Goal: Task Accomplishment & Management: Complete application form

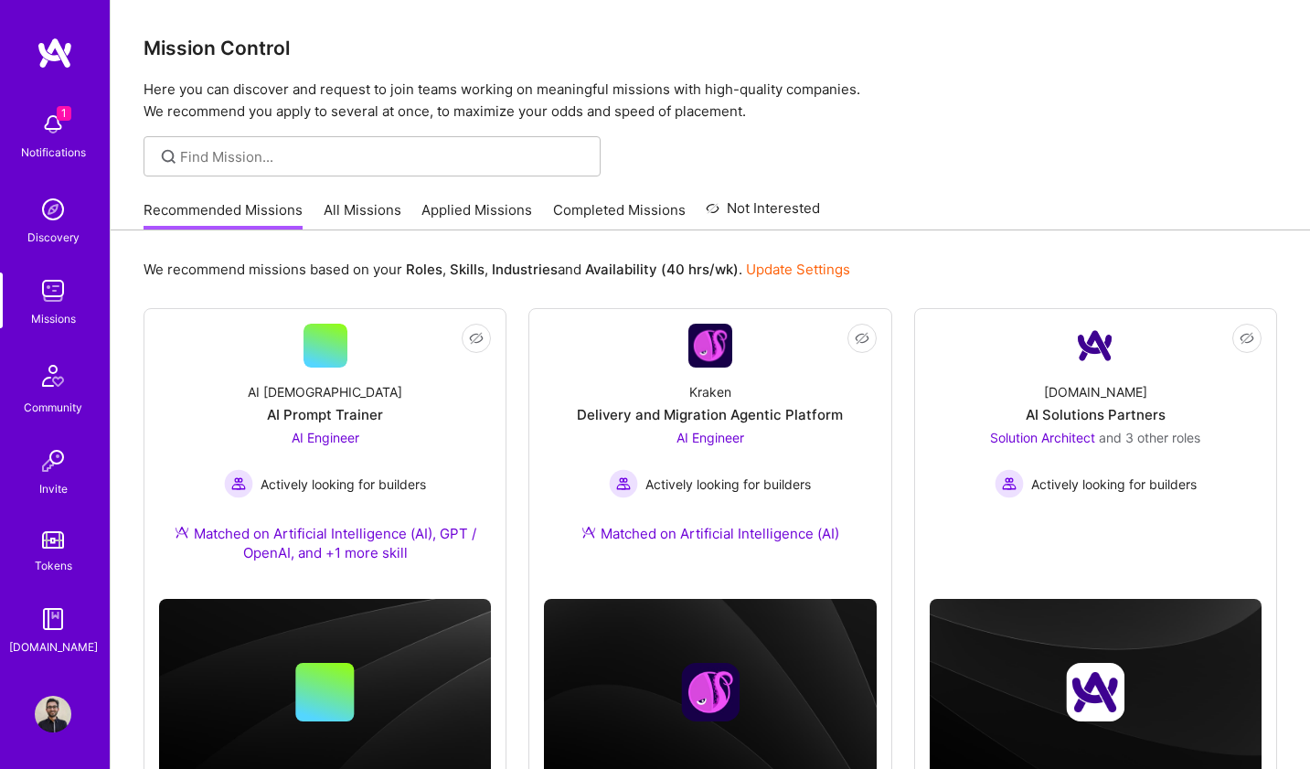
click at [38, 136] on img at bounding box center [53, 124] width 37 height 37
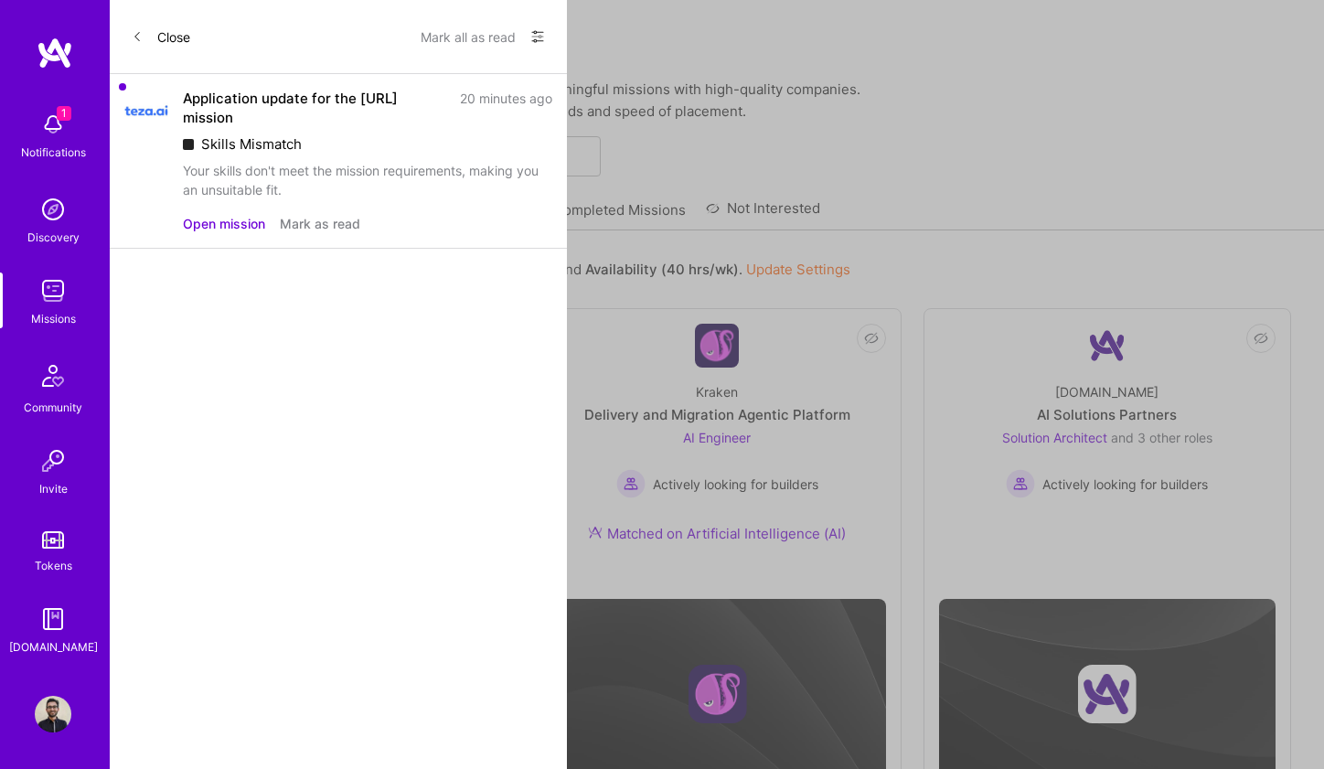
click at [319, 223] on button "Mark as read" at bounding box center [320, 223] width 80 height 19
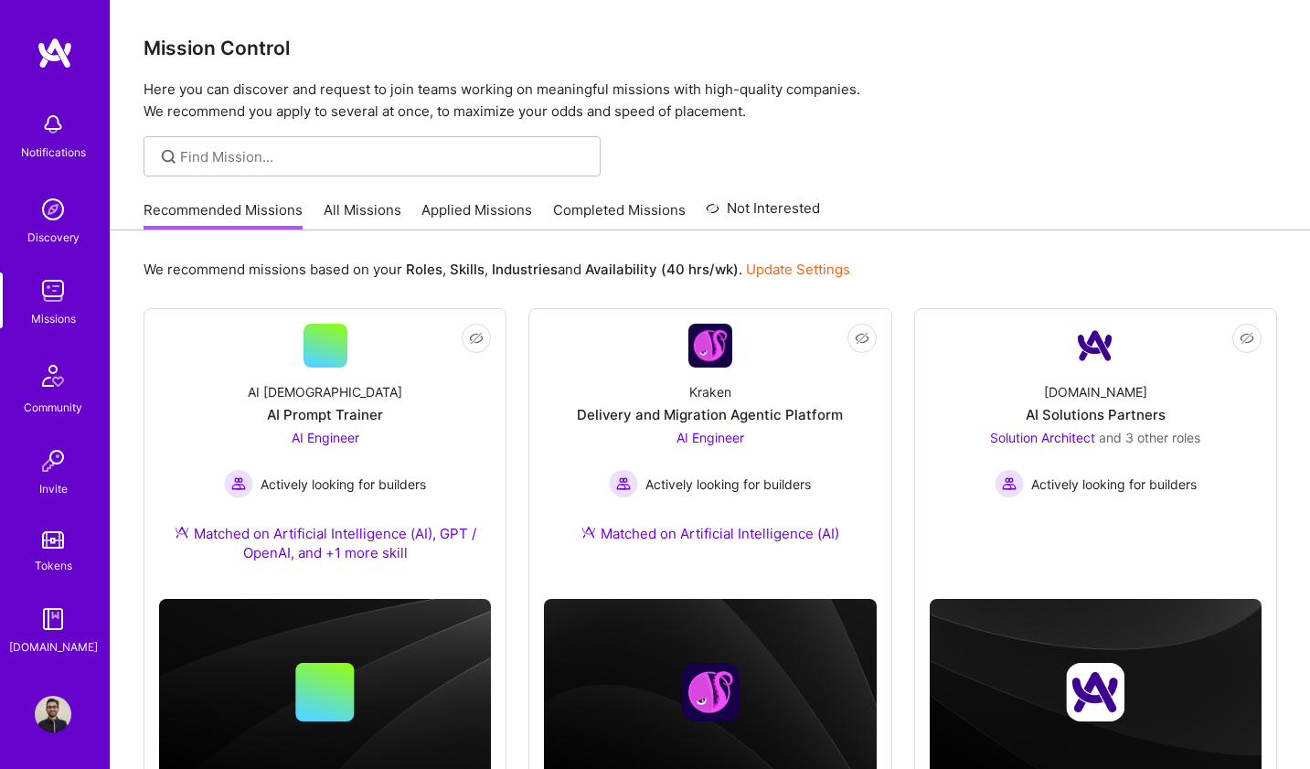
click at [619, 207] on link "Completed Missions" at bounding box center [619, 215] width 133 height 30
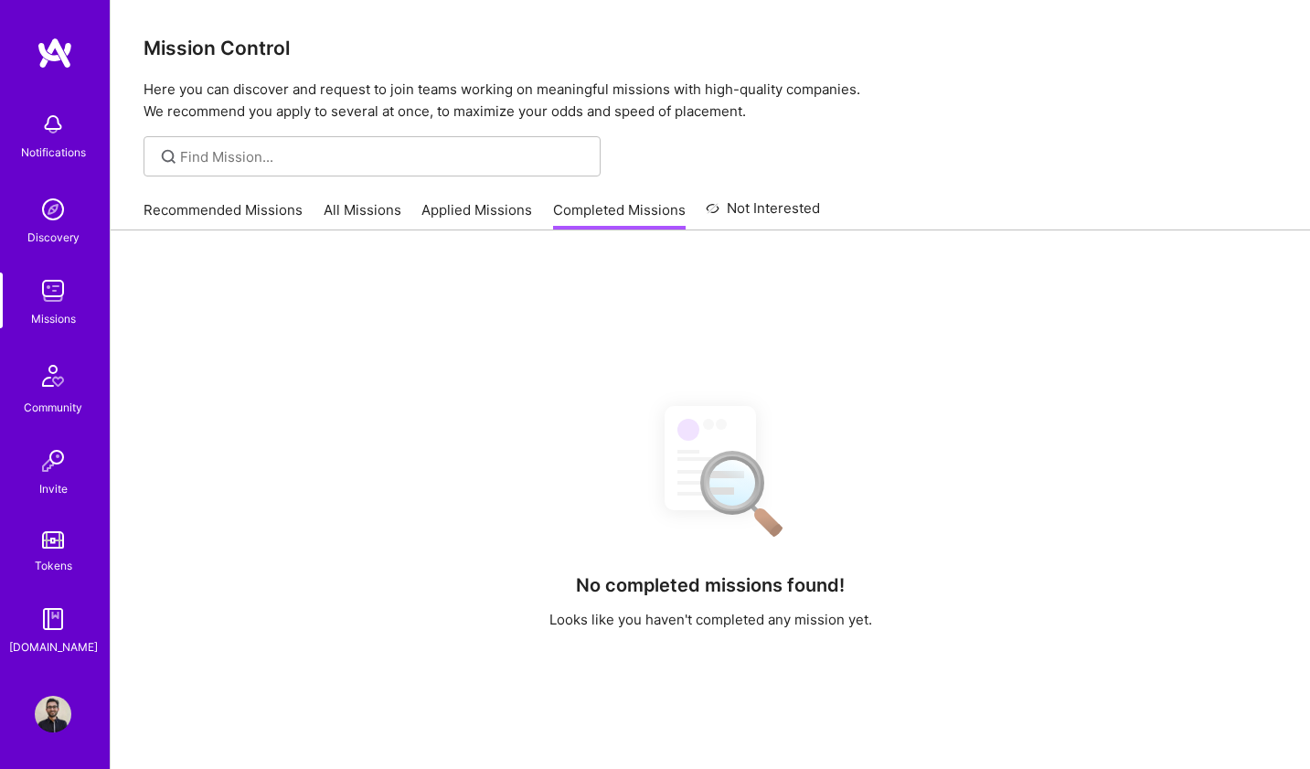
click at [472, 218] on link "Applied Missions" at bounding box center [476, 215] width 111 height 30
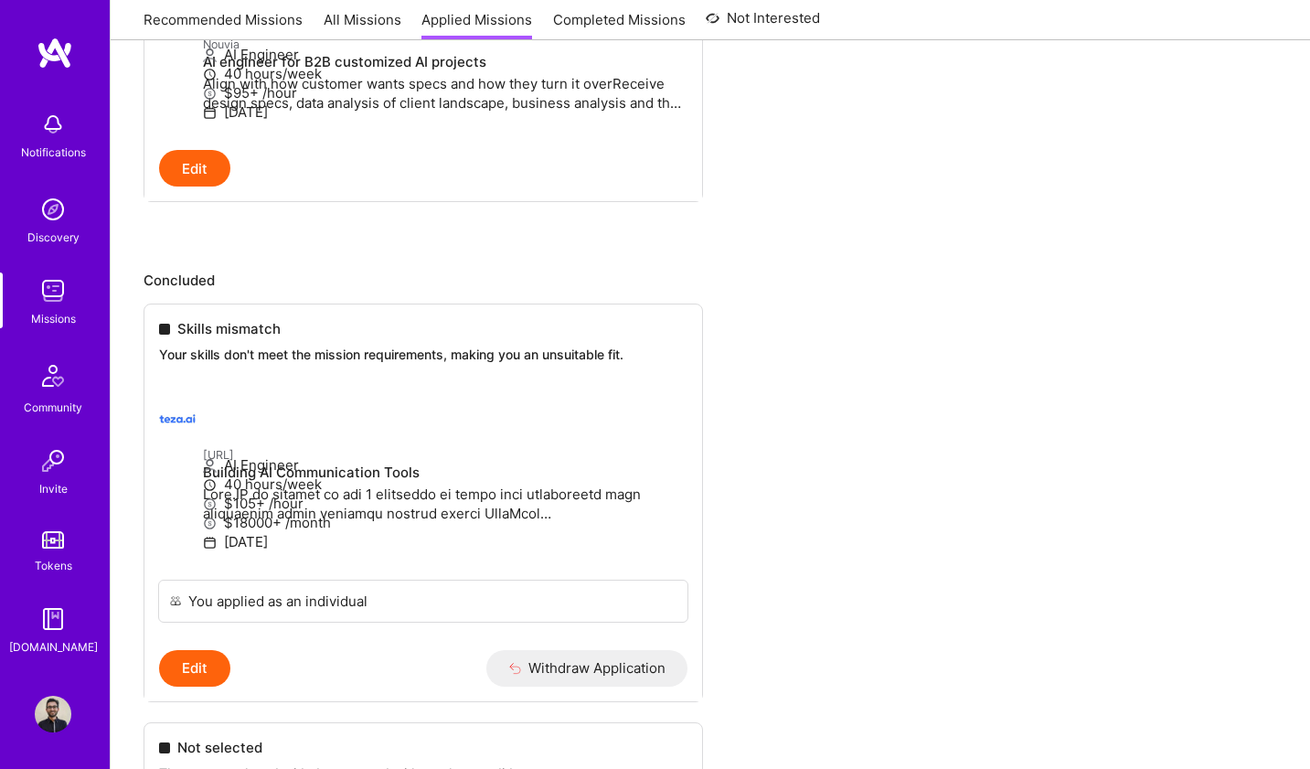
scroll to position [886, 0]
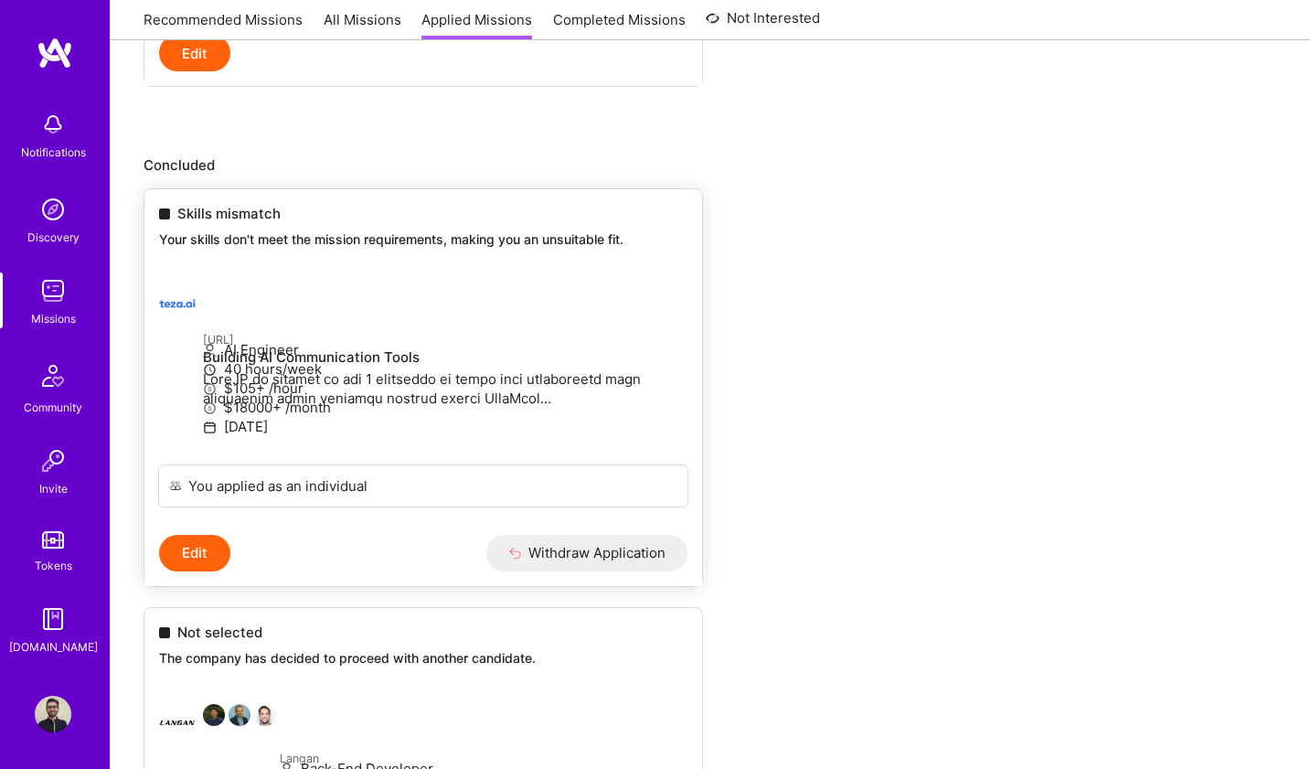
click at [190, 322] on img at bounding box center [177, 303] width 37 height 37
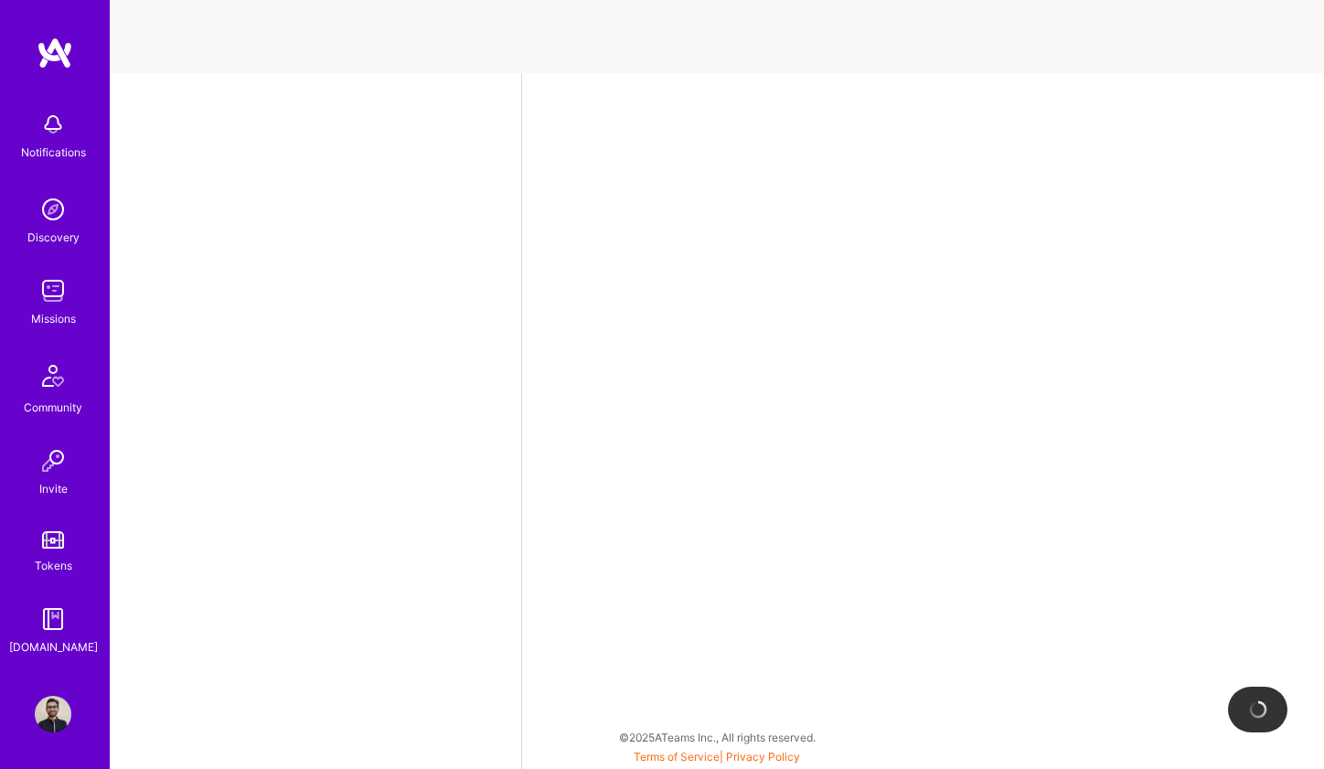
select select "DE"
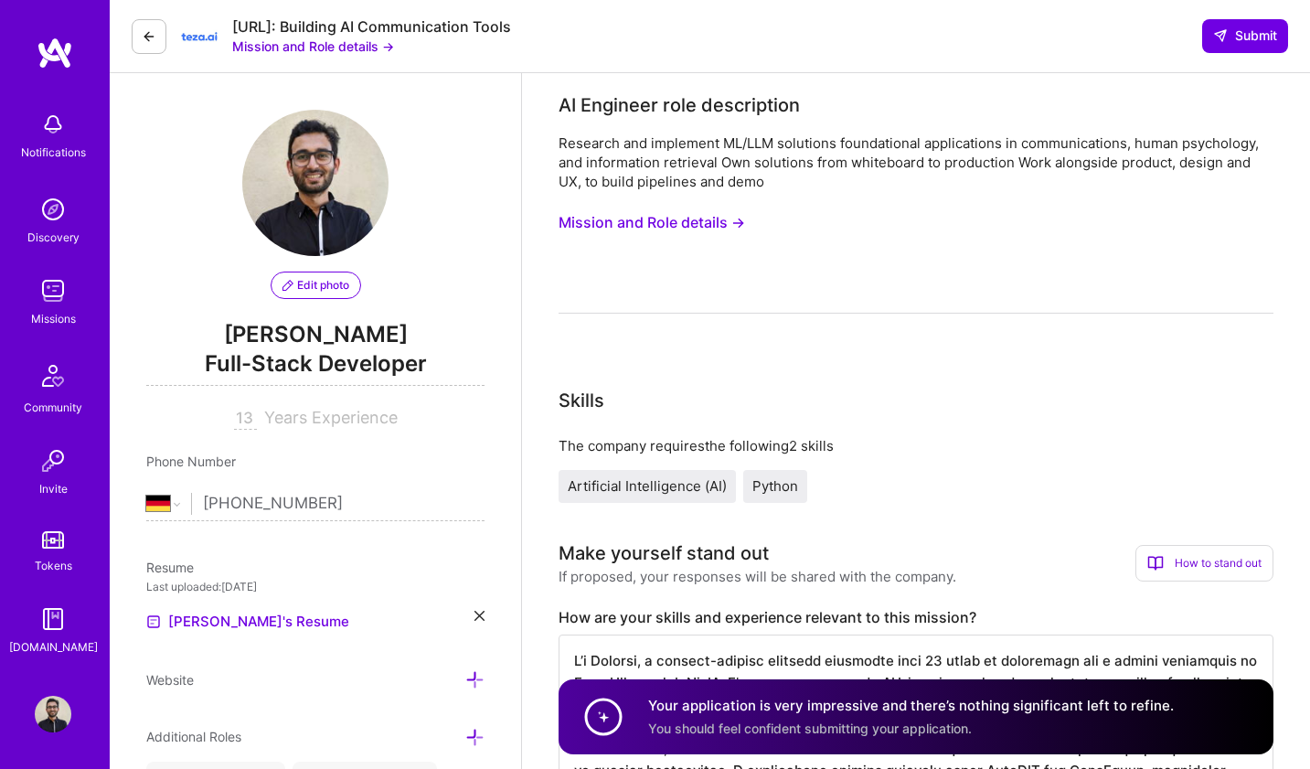
click at [294, 48] on button "Mission and Role details →" at bounding box center [313, 46] width 162 height 19
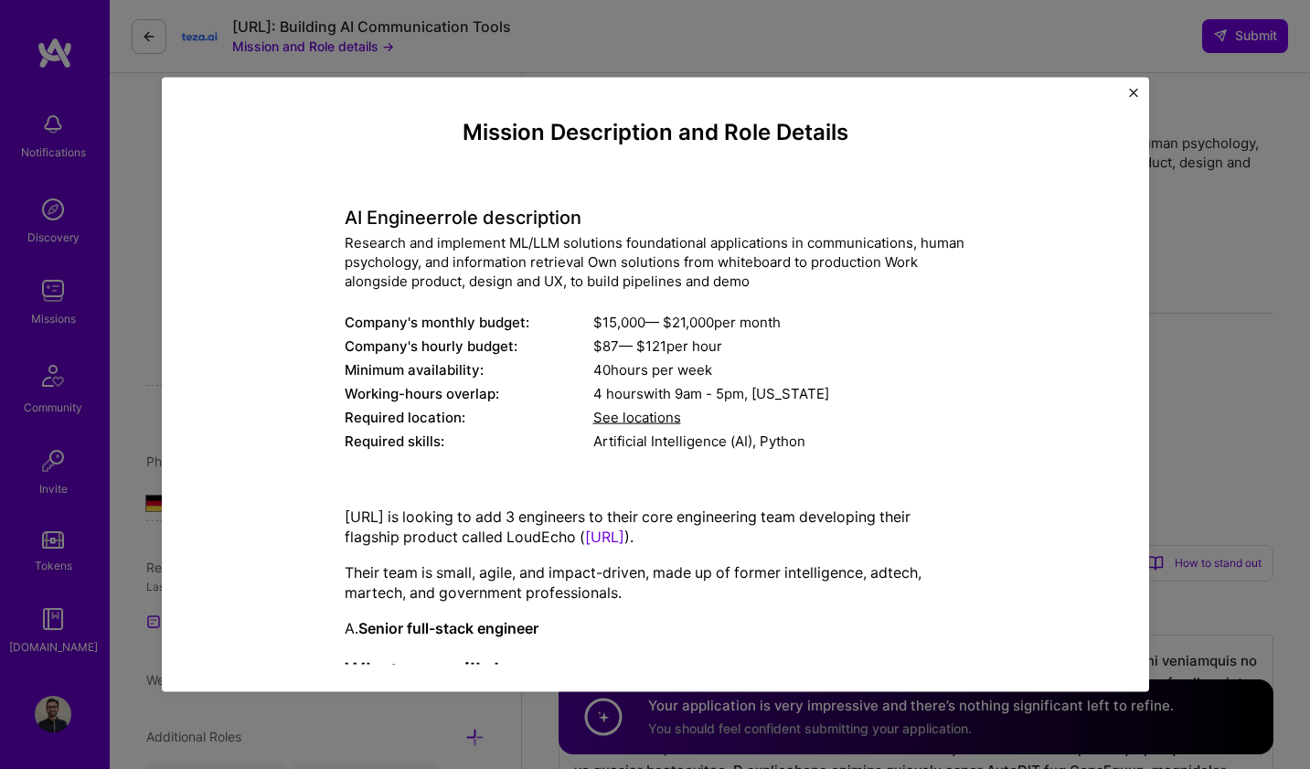
scroll to position [116, 0]
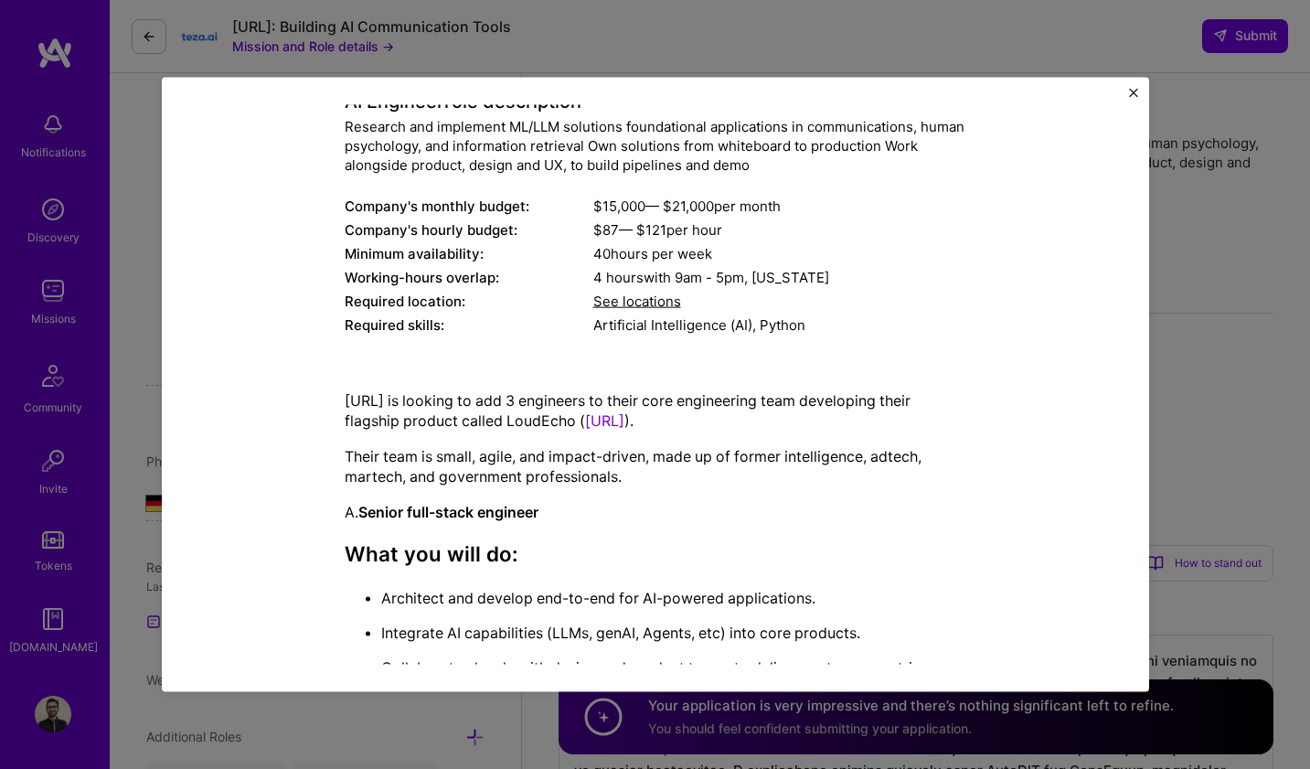
click at [104, 58] on div "Mission Description and Role Details AI Engineer role description Research and …" at bounding box center [655, 384] width 1310 height 769
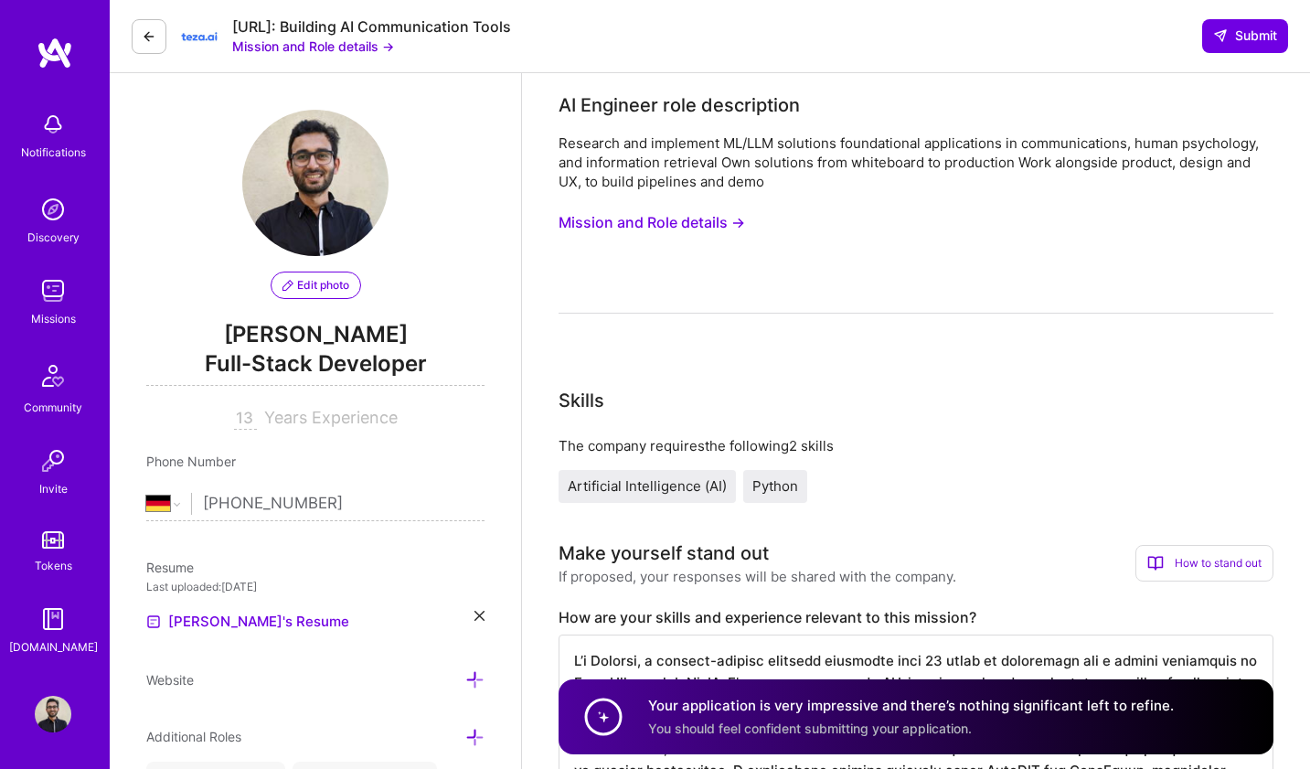
click at [150, 35] on icon at bounding box center [149, 36] width 15 height 15
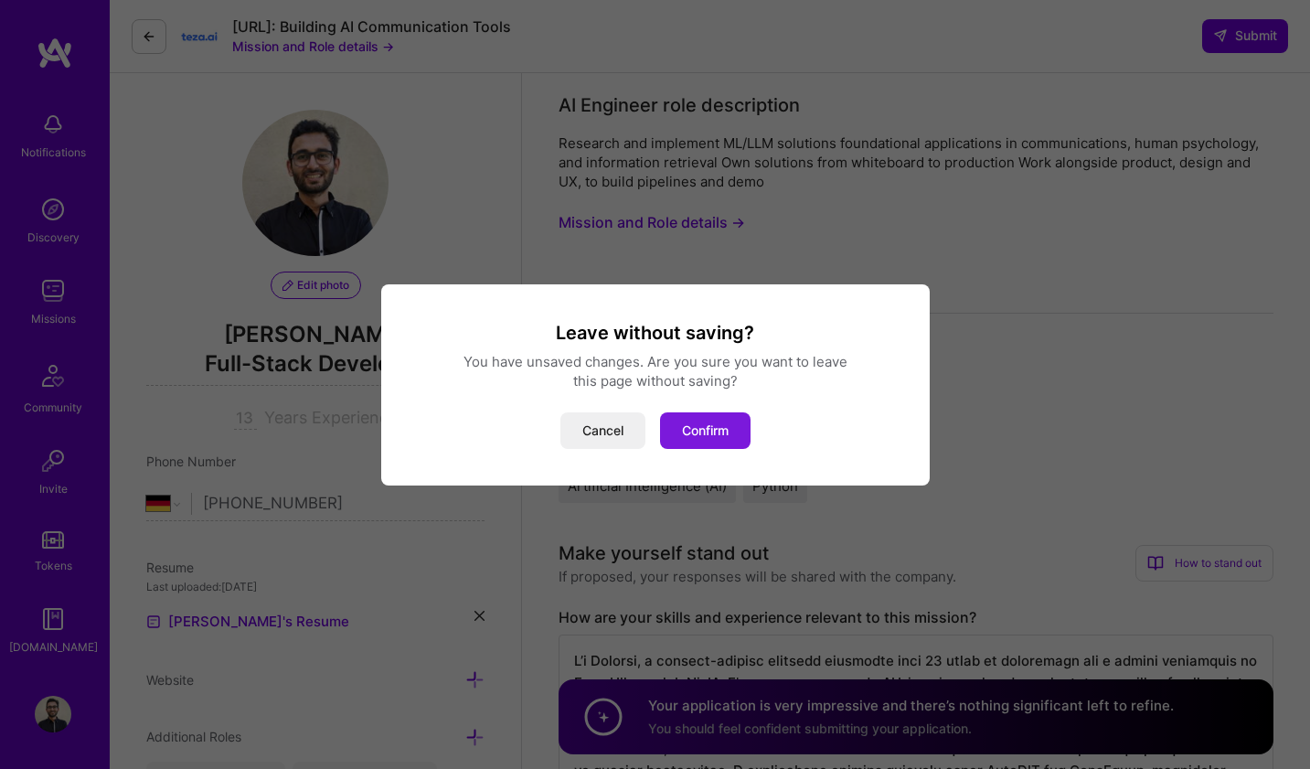
click at [675, 419] on button "Confirm" at bounding box center [705, 430] width 90 height 37
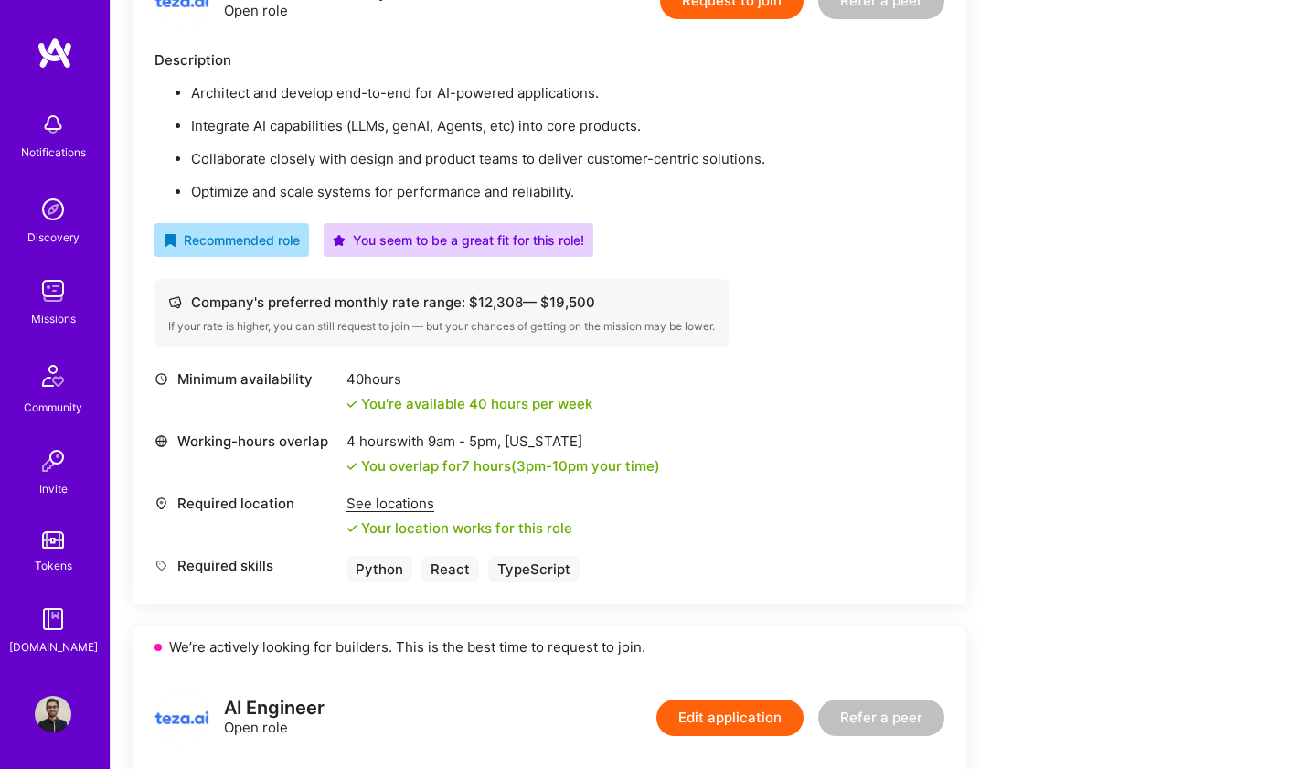
scroll to position [553, 0]
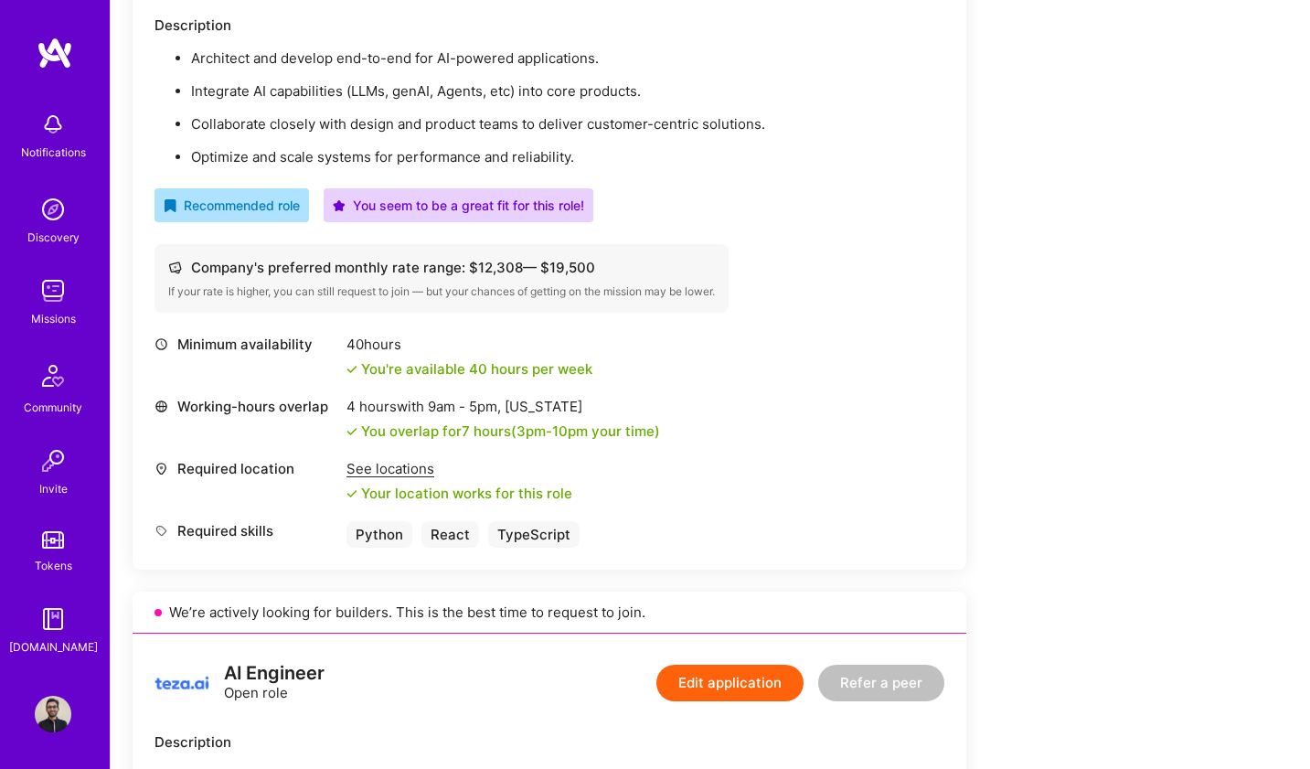
click at [769, 690] on button "Edit application" at bounding box center [729, 683] width 147 height 37
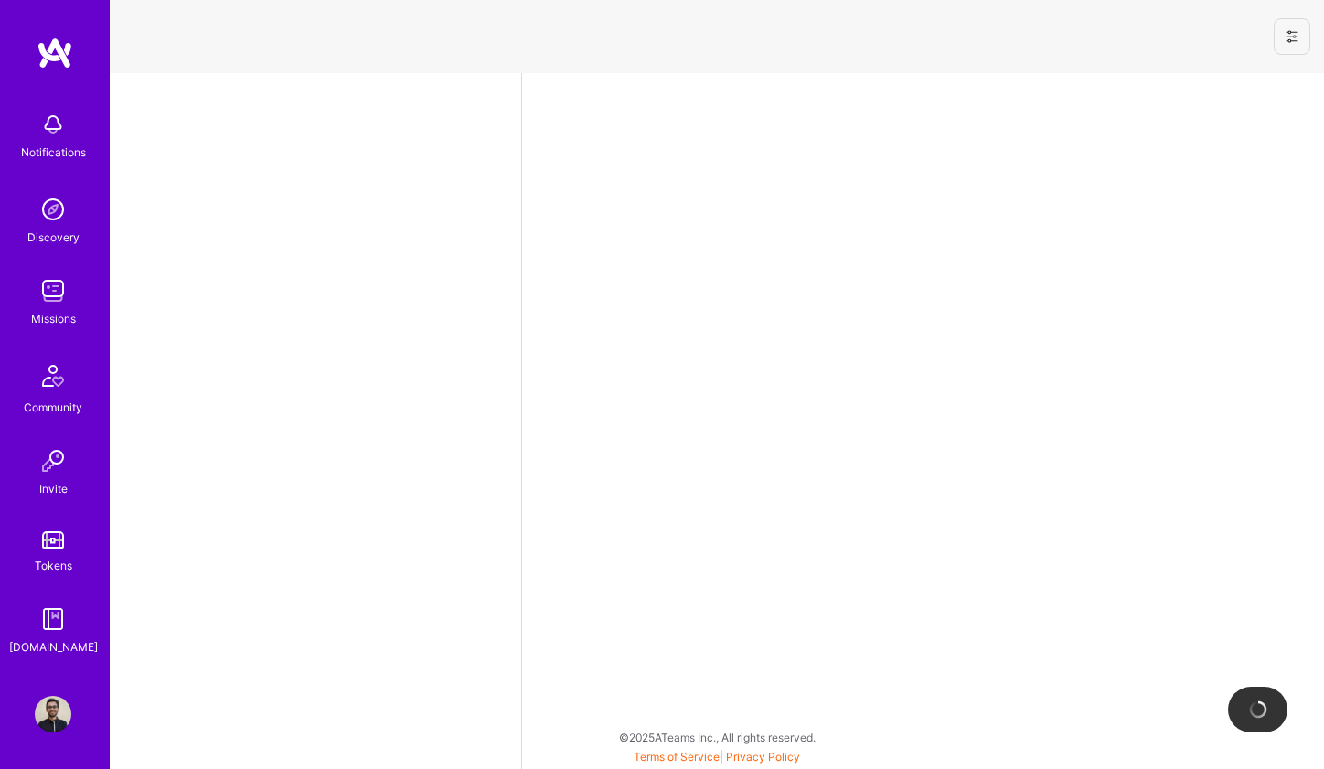
select select "DE"
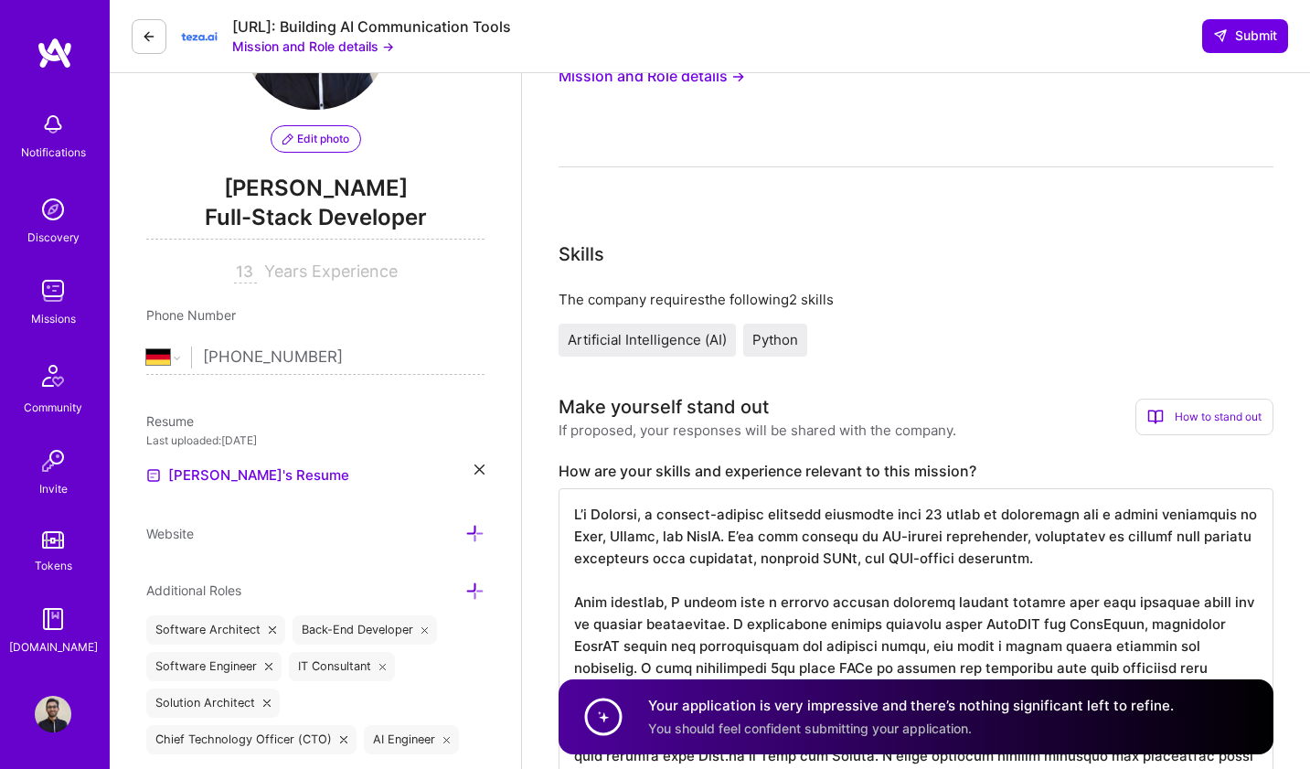
scroll to position [318, 0]
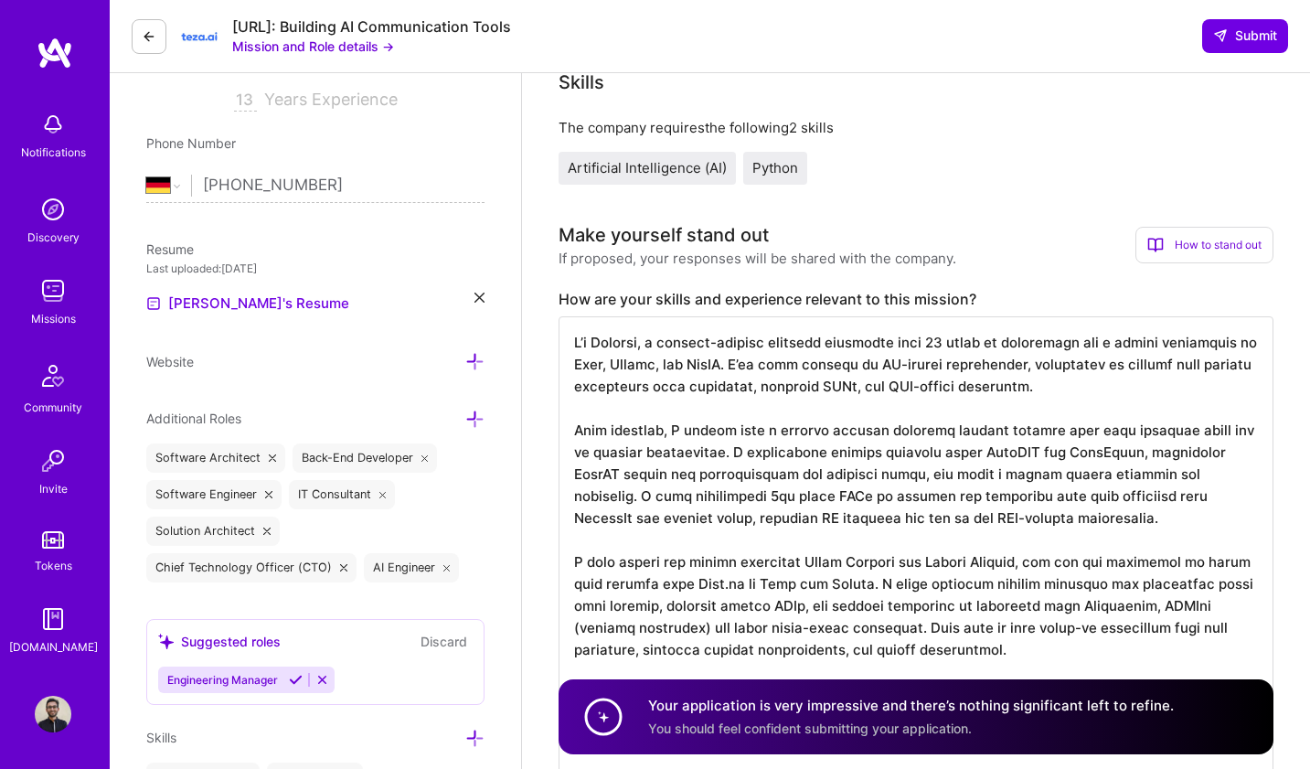
click at [691, 433] on textarea at bounding box center [915, 572] width 715 height 512
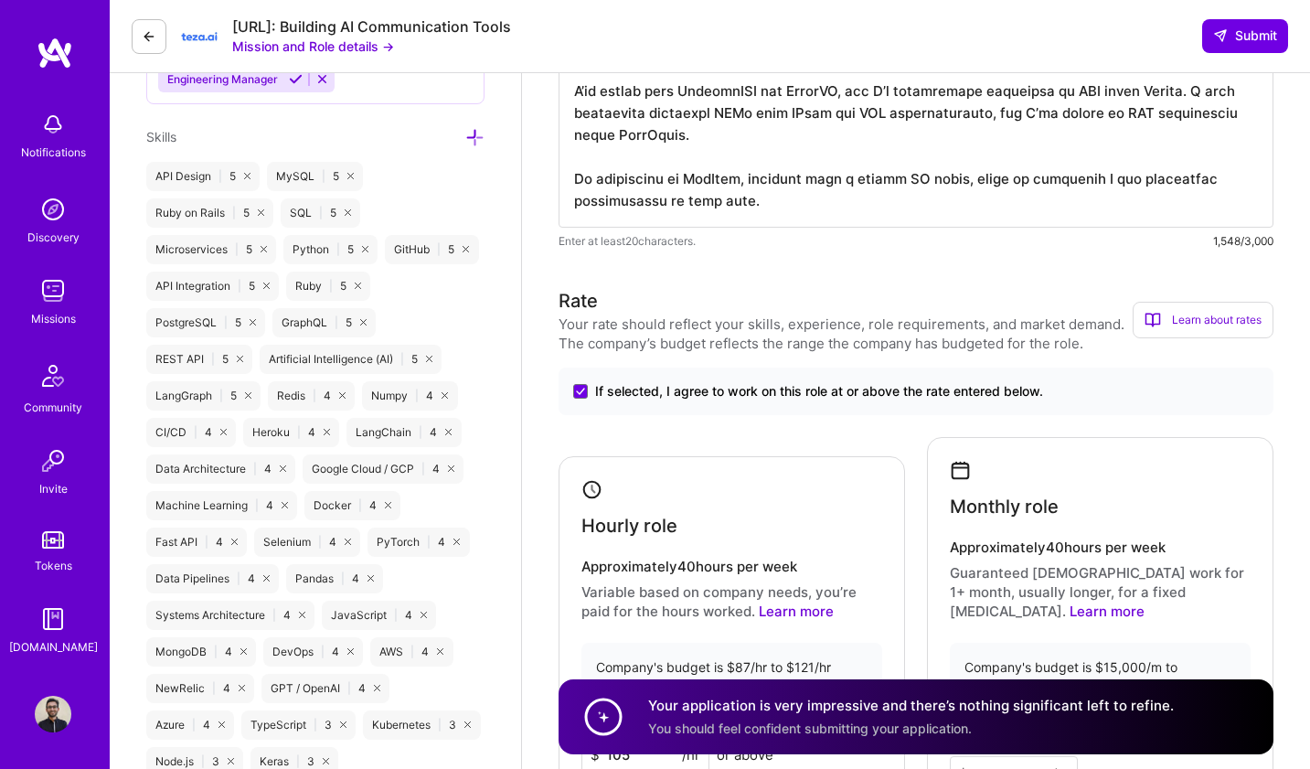
scroll to position [1089, 0]
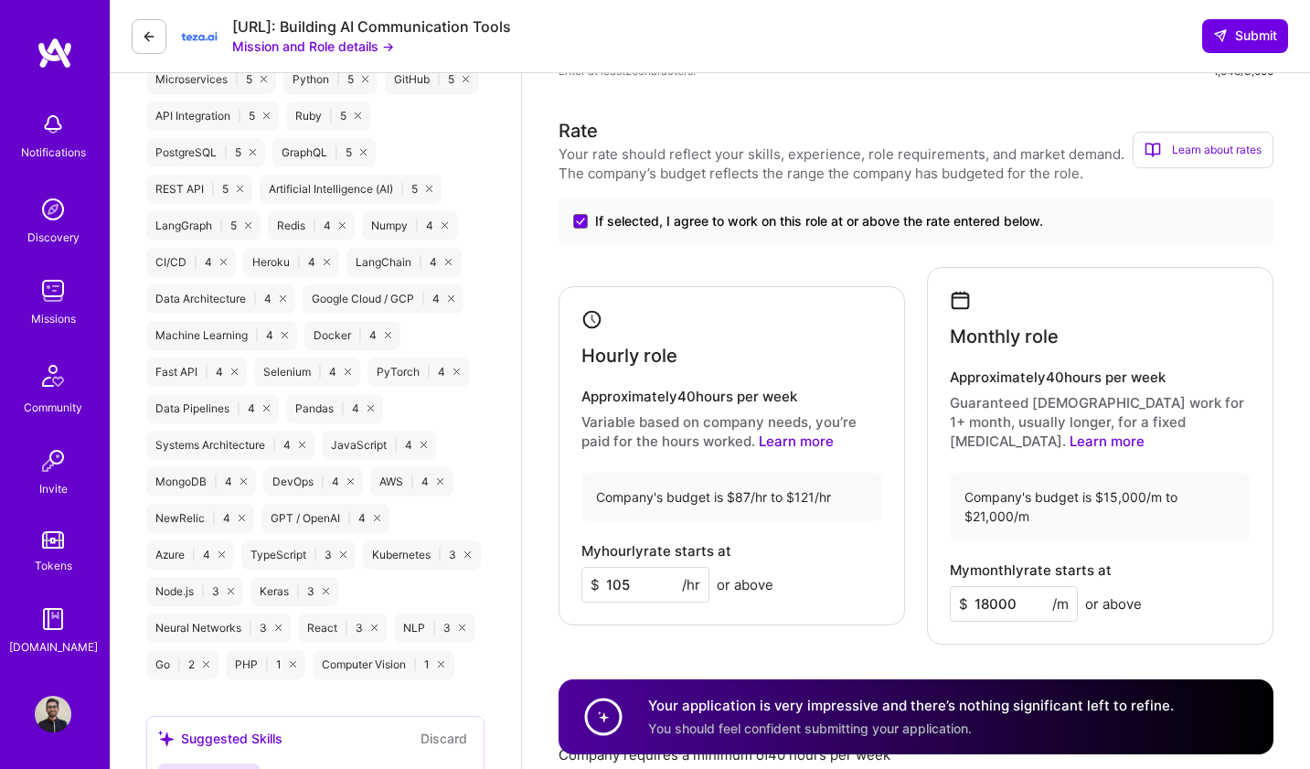
click at [994, 588] on input "18000" at bounding box center [1014, 604] width 128 height 36
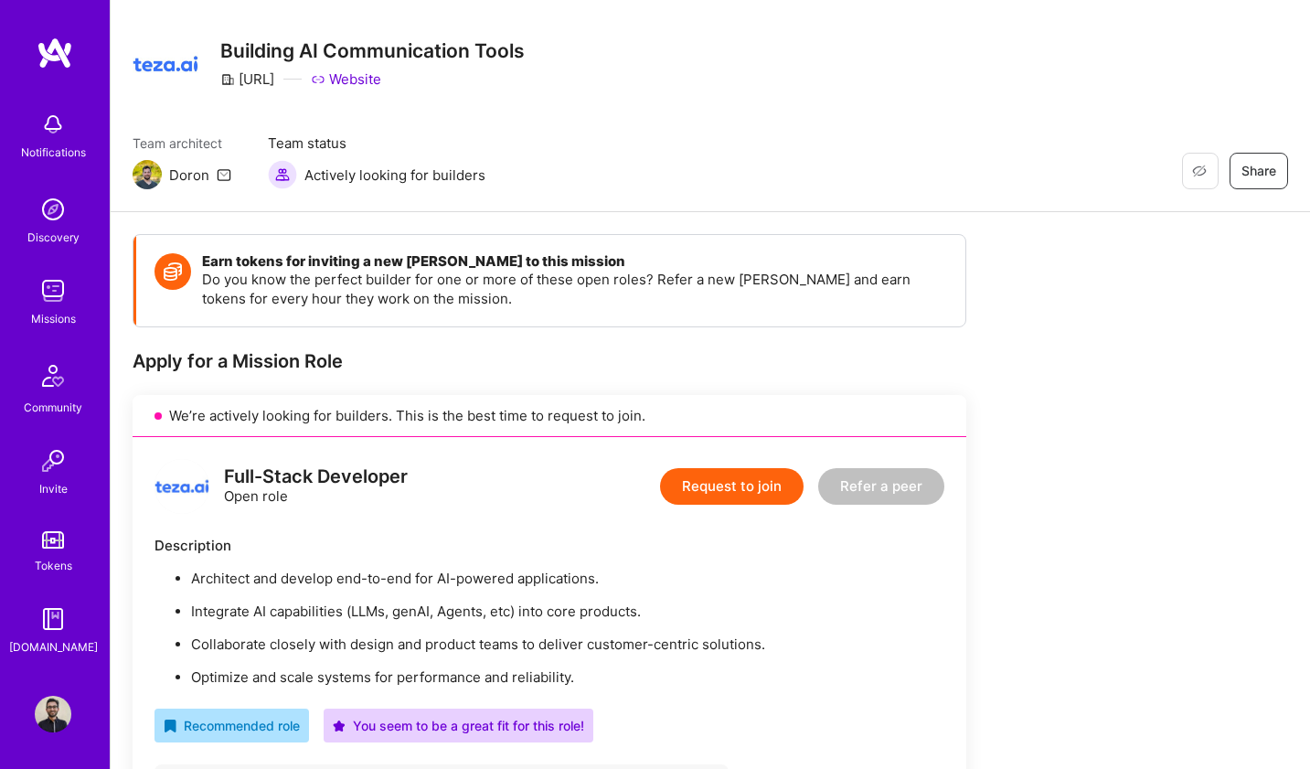
scroll to position [72, 0]
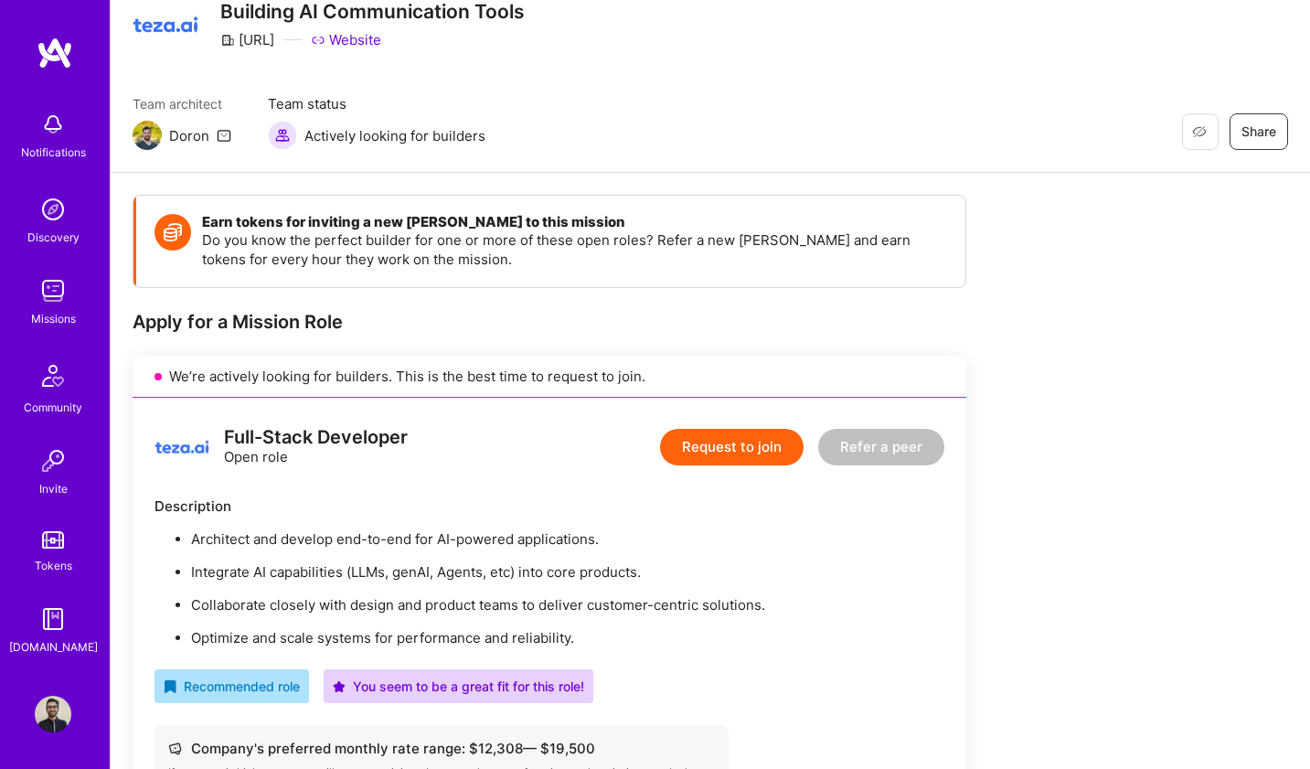
click at [771, 439] on button "Request to join" at bounding box center [732, 447] width 144 height 37
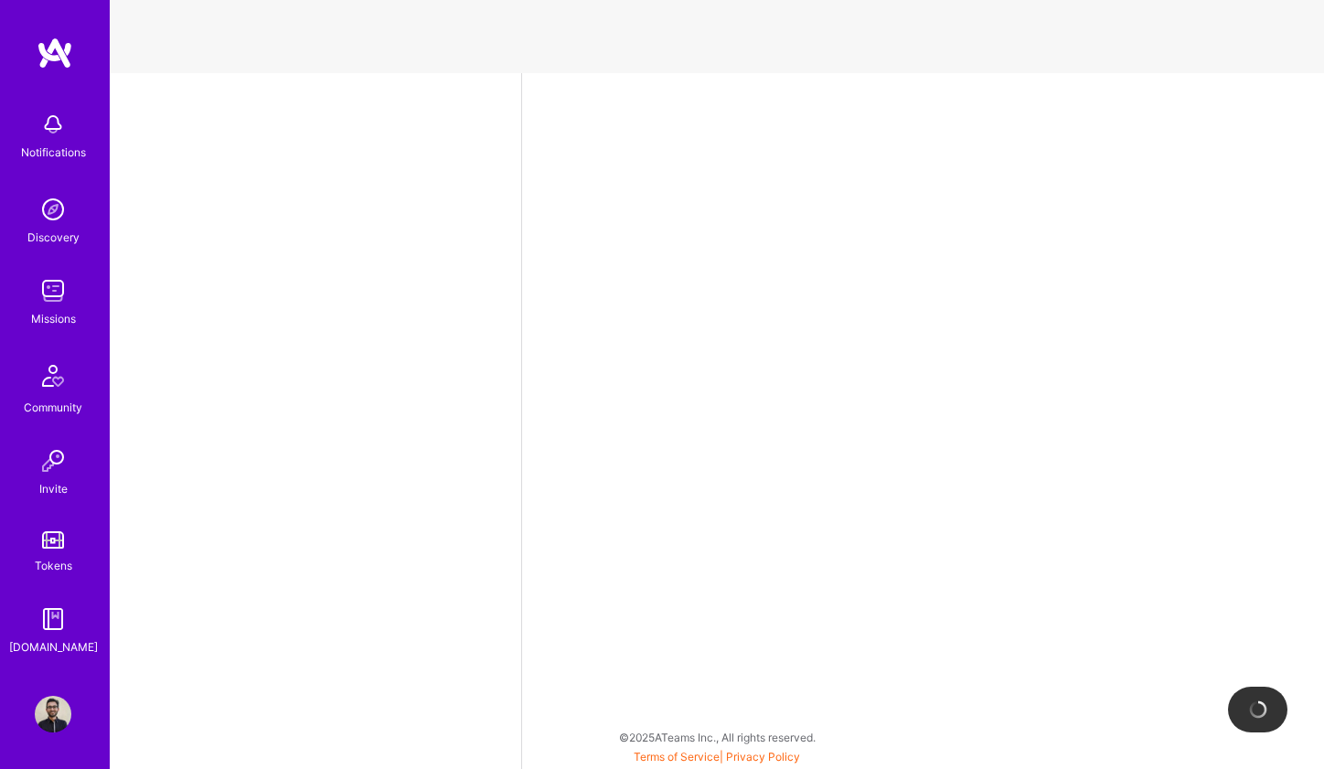
select select "DE"
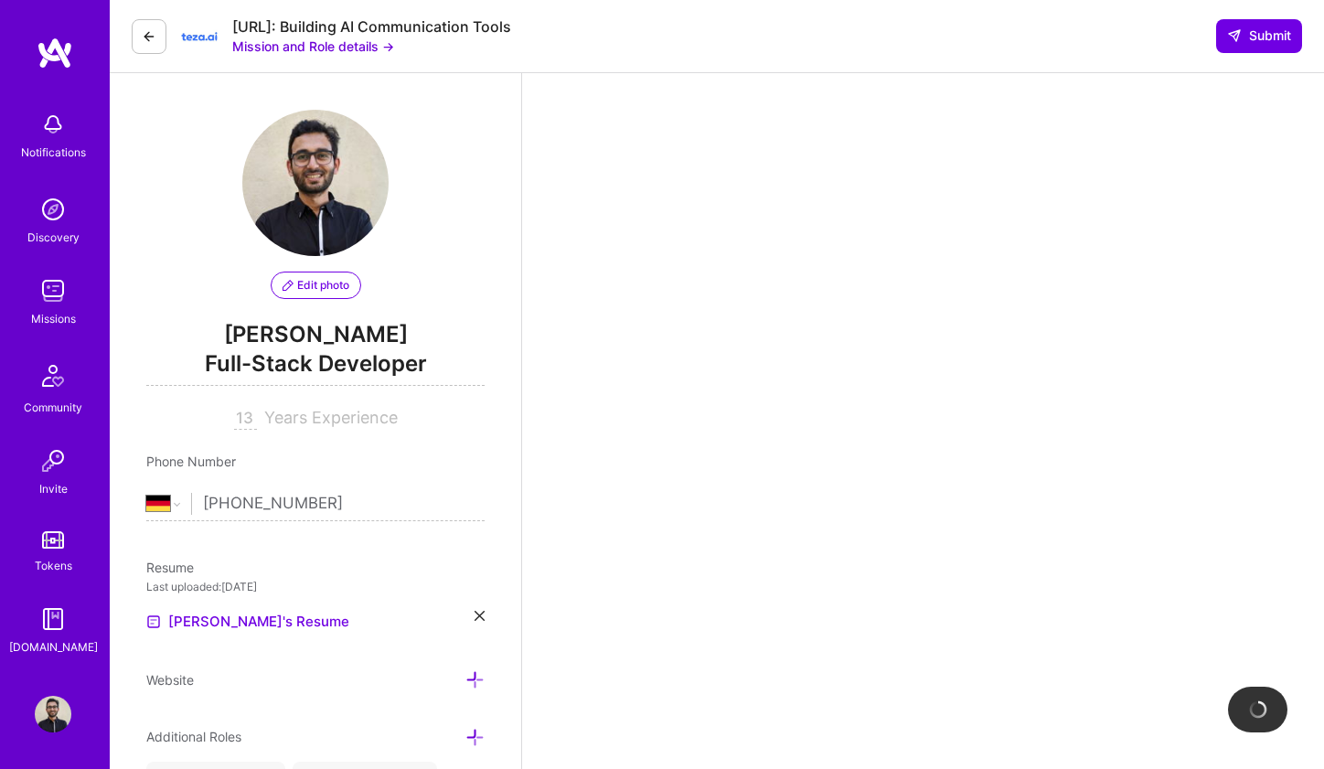
click at [828, 1] on div "Teza.ai: Building AI Communication Tools Mission and Role details → Submit" at bounding box center [717, 36] width 1214 height 73
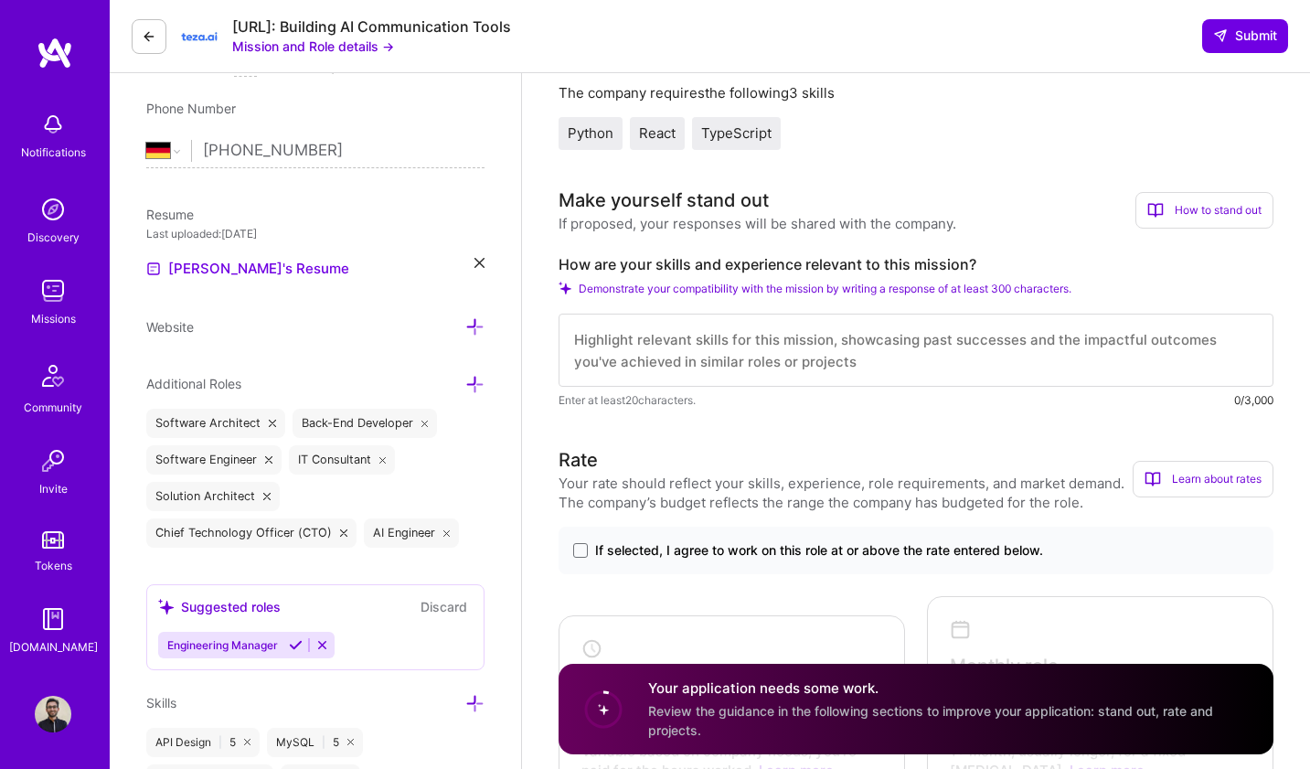
scroll to position [508, 0]
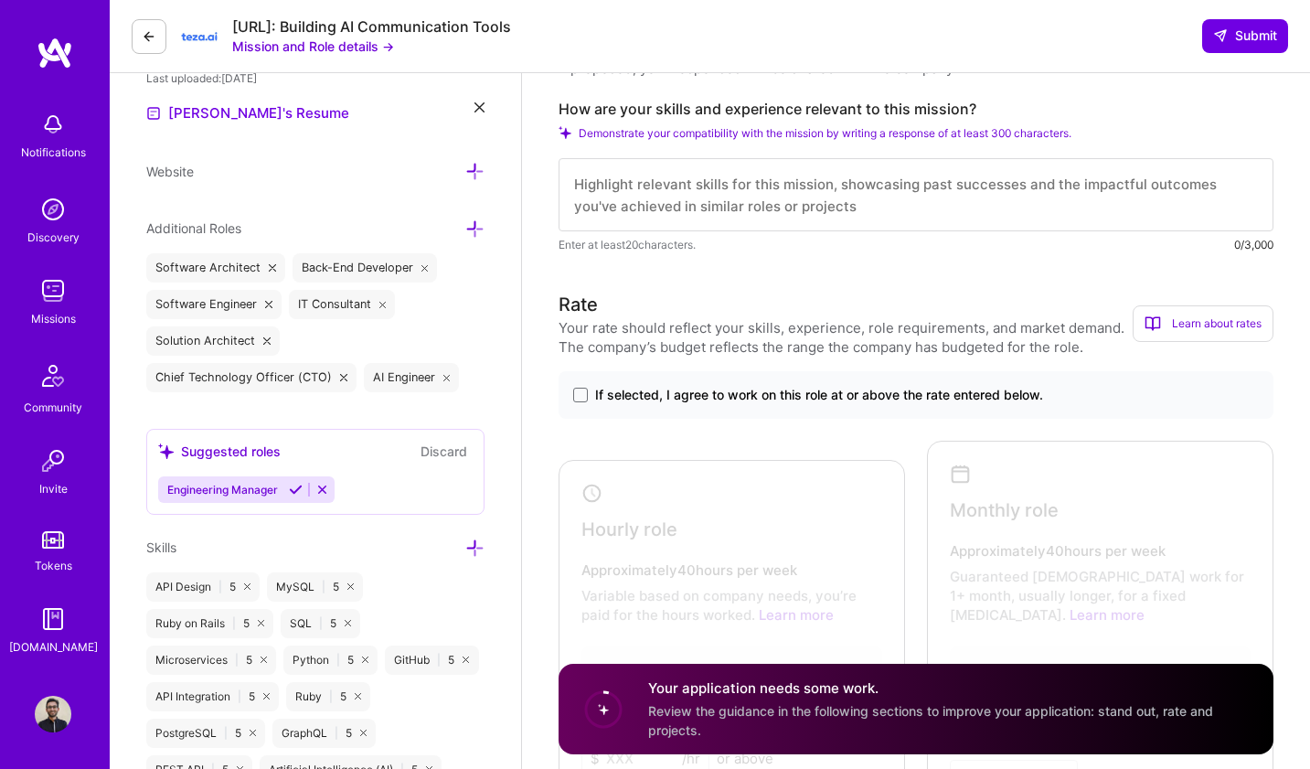
click at [716, 193] on textarea at bounding box center [915, 194] width 715 height 73
paste textarea "I’m Saurabh, a backend-focused polyglot developer with 13 years of experience a…"
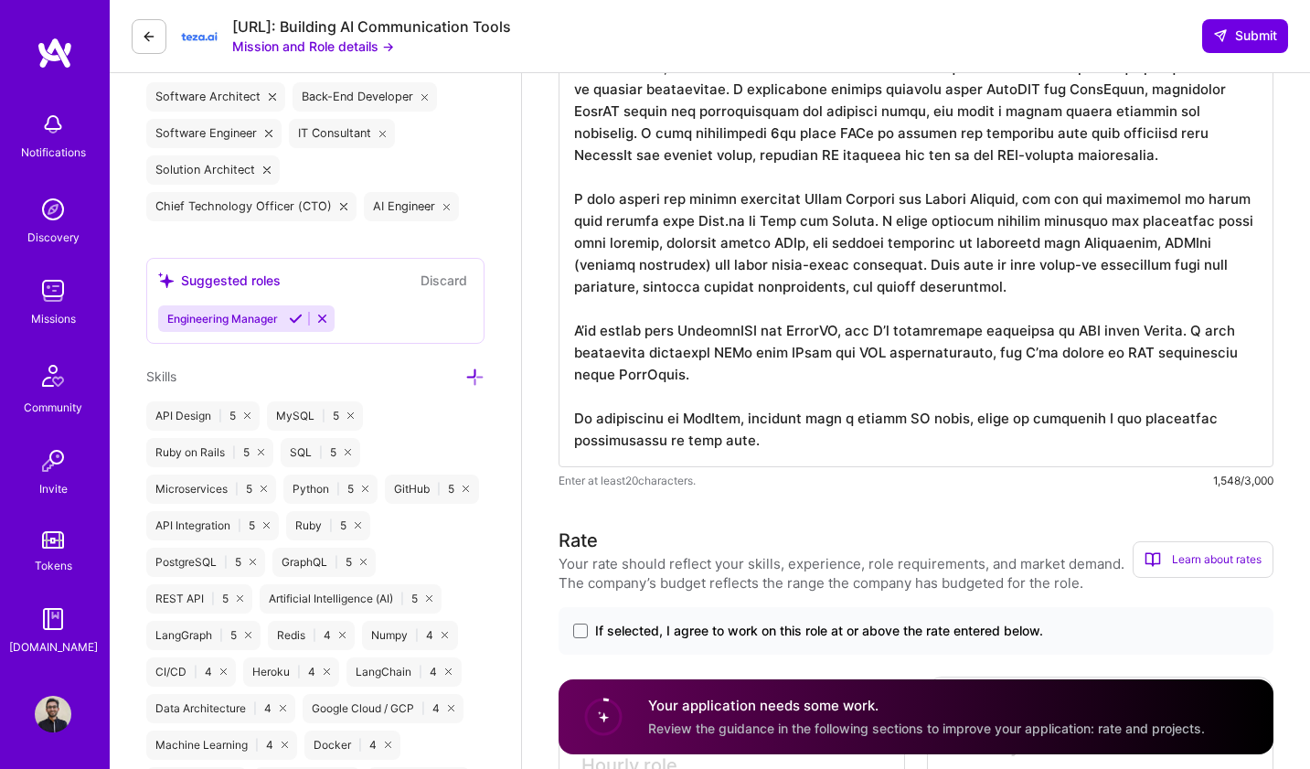
scroll to position [803, 0]
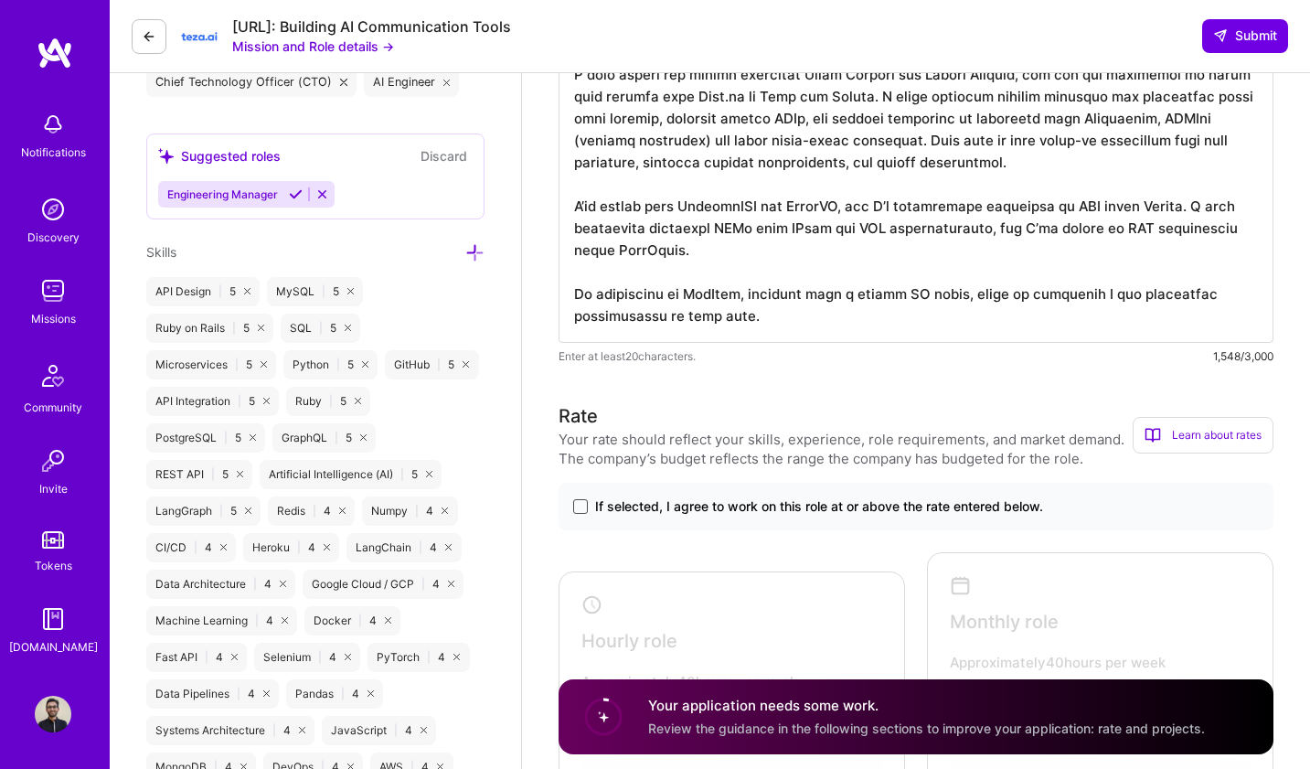
type textarea "I’m Saurabh, a backend-focused polyglot developer with 13 years of experience a…"
click at [580, 507] on span at bounding box center [580, 506] width 15 height 15
click at [0, 0] on input "If selected, I agree to work on this role at or above the rate entered below." at bounding box center [0, 0] width 0 height 0
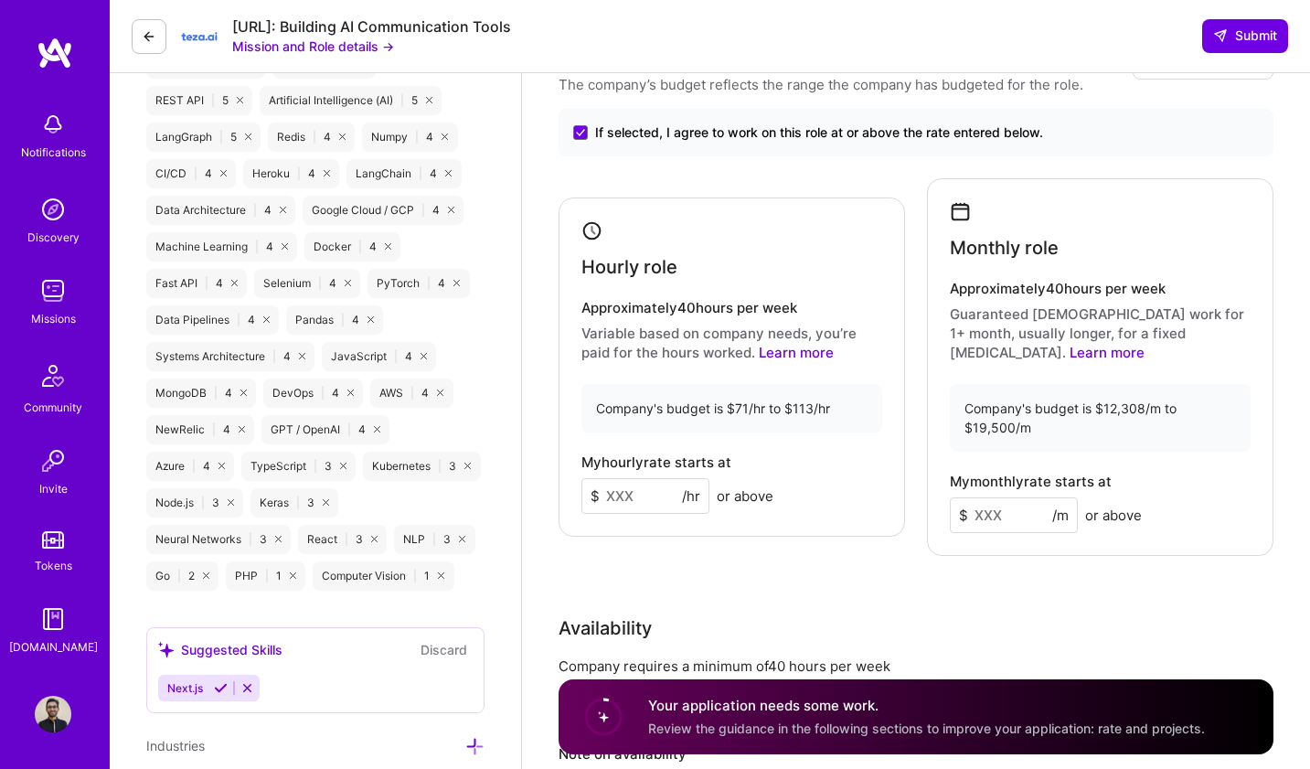
click at [622, 496] on input at bounding box center [645, 496] width 128 height 36
type input "105"
paste input "18000"
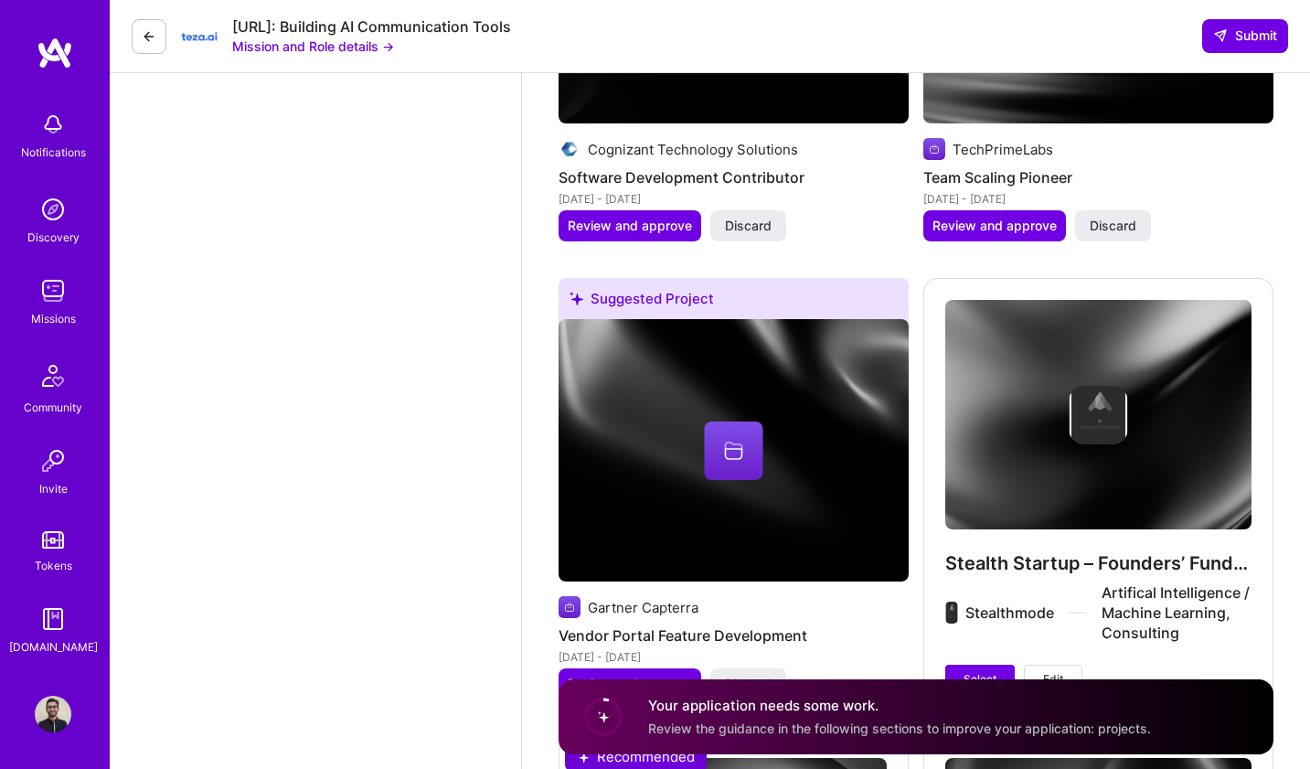
scroll to position [3223, 0]
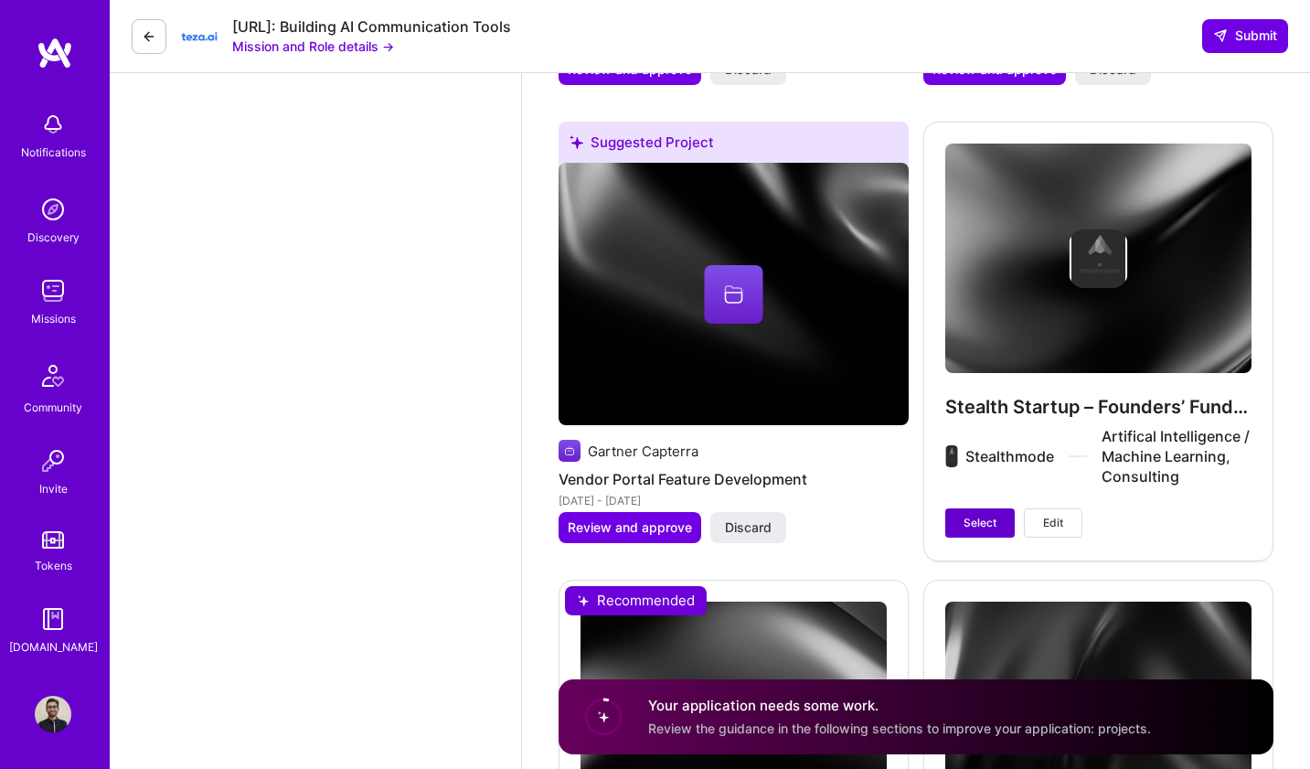
type input "18000"
click at [981, 515] on span "Select" at bounding box center [979, 523] width 33 height 16
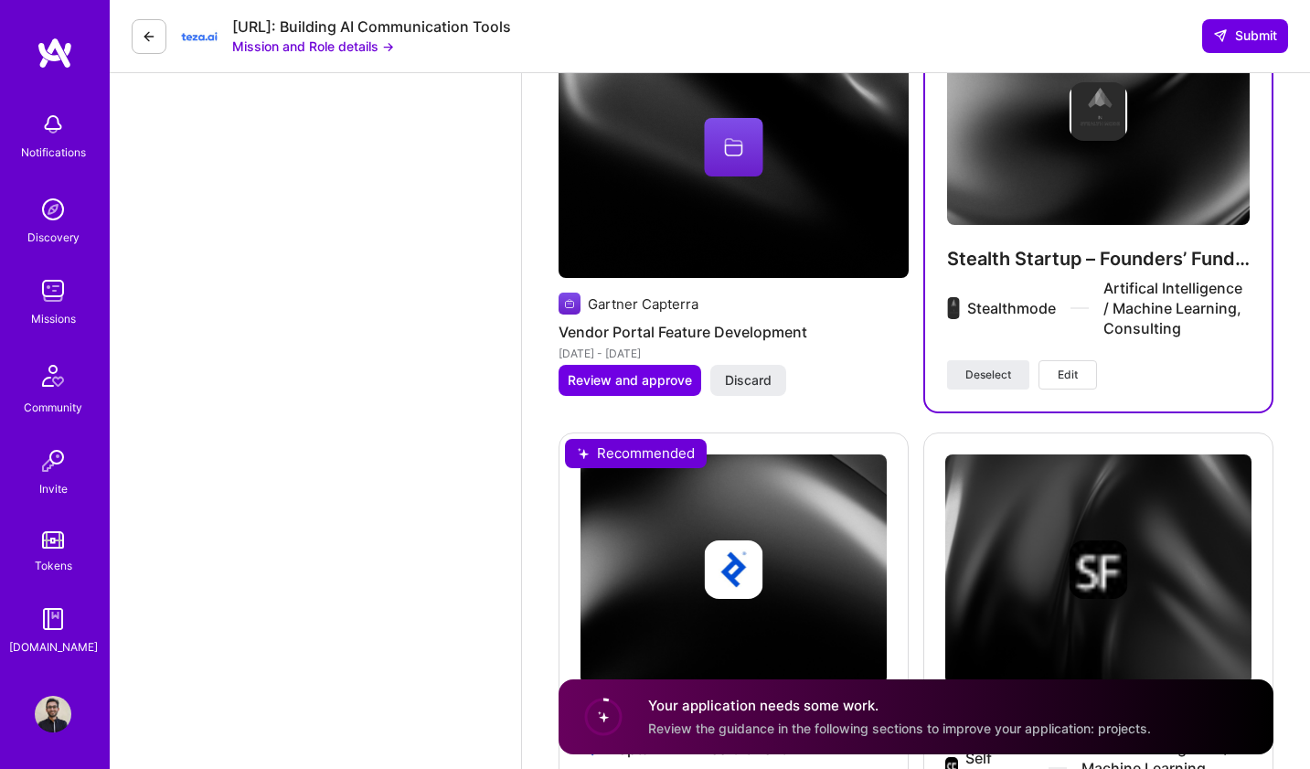
scroll to position [3707, 0]
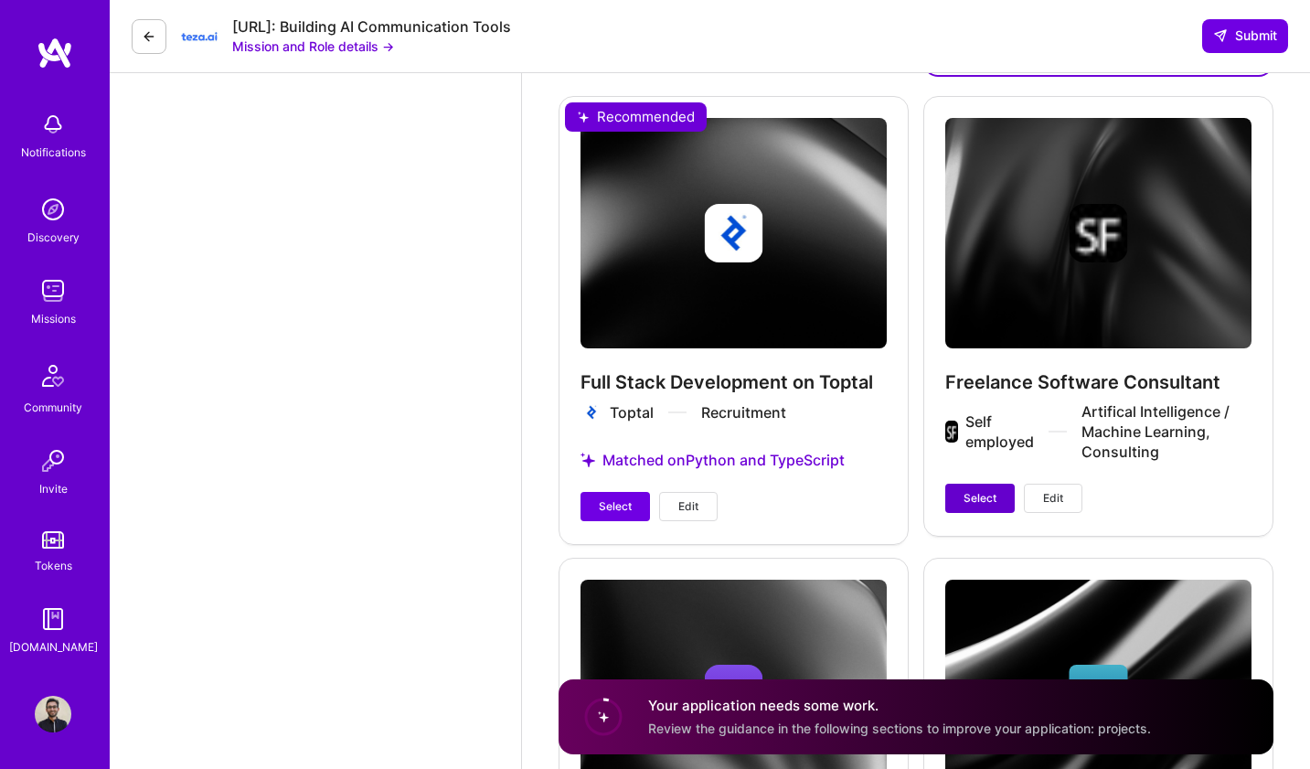
click at [971, 490] on span "Select" at bounding box center [979, 498] width 33 height 16
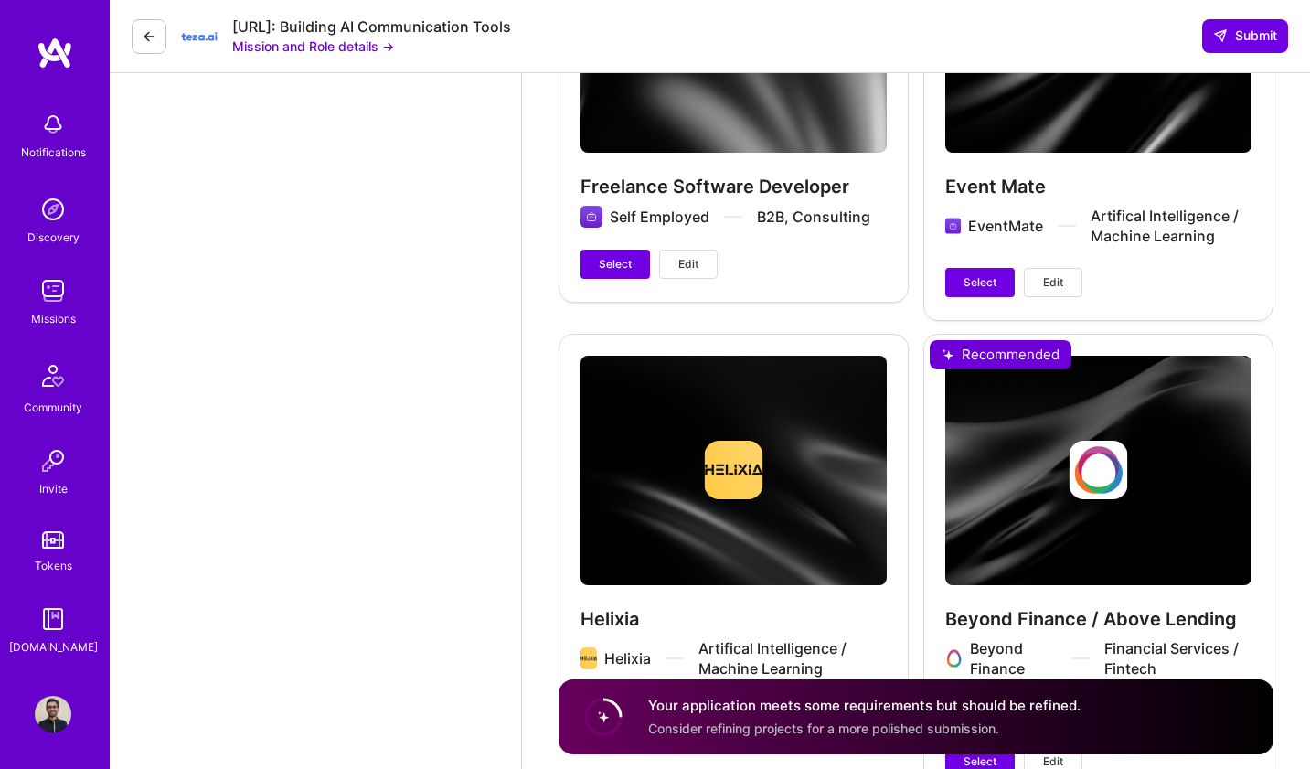
scroll to position [4510, 0]
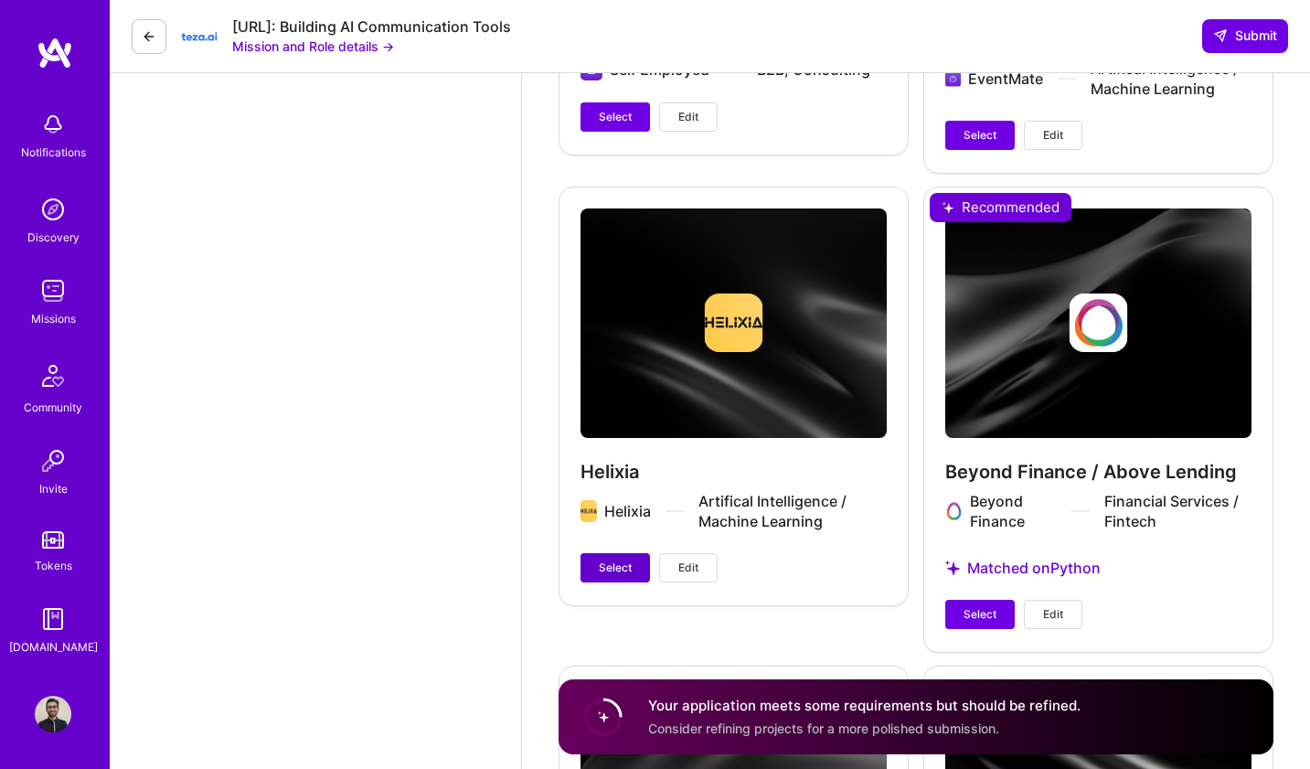
click at [591, 553] on button "Select" at bounding box center [614, 567] width 69 height 29
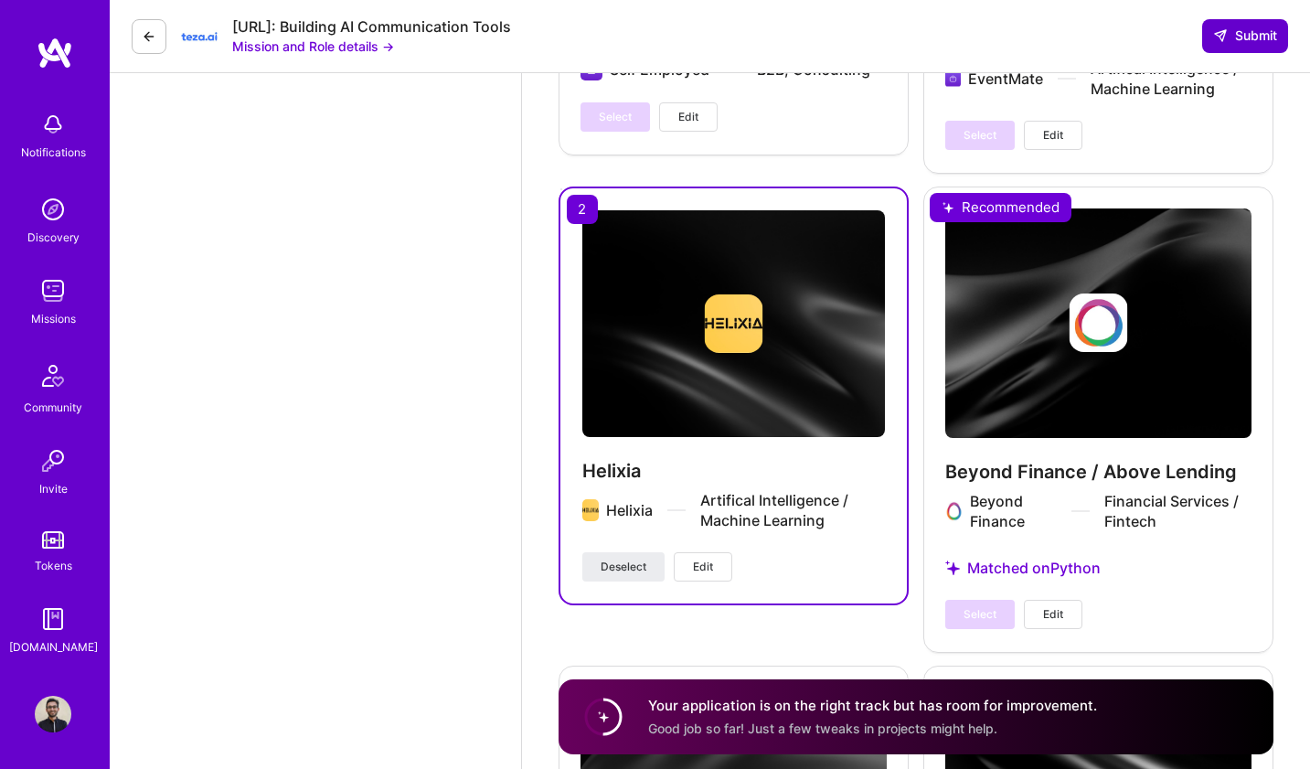
click at [1256, 44] on span "Submit" at bounding box center [1245, 36] width 64 height 18
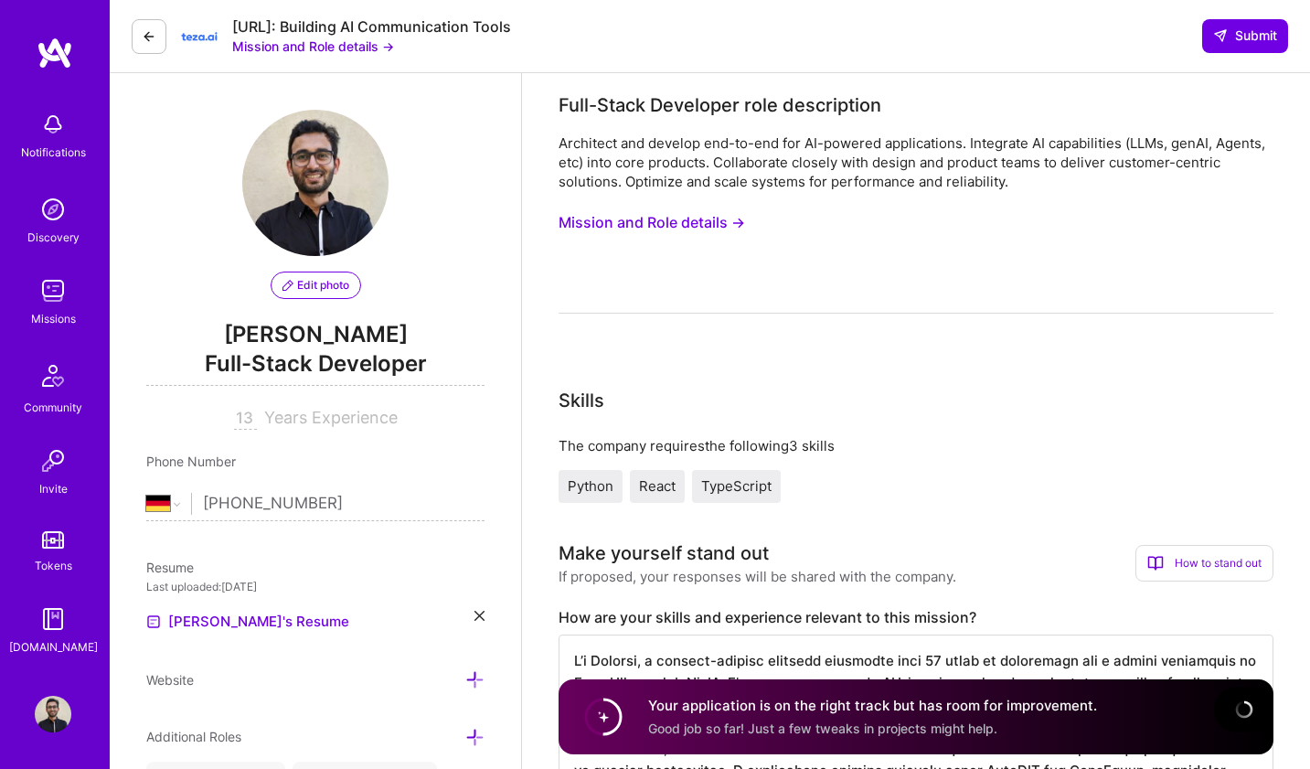
scroll to position [101, 0]
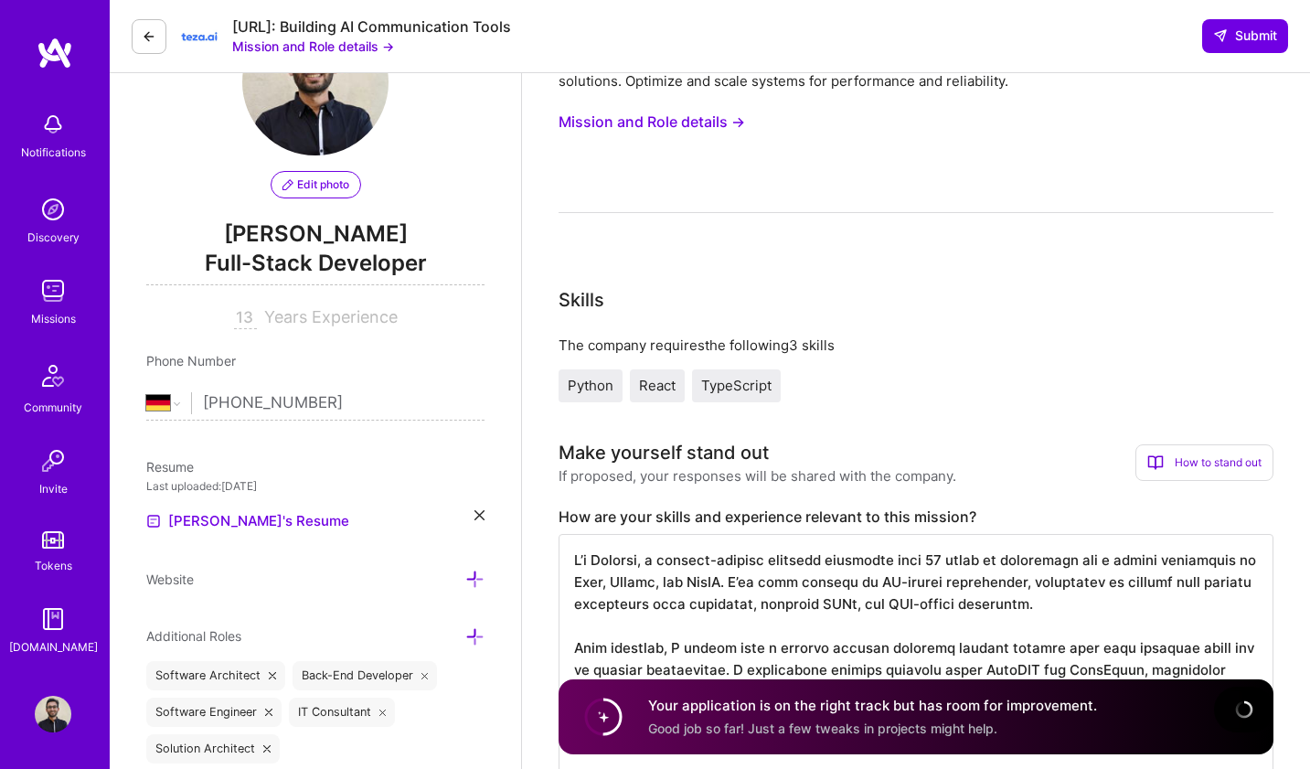
click at [594, 382] on span "Python" at bounding box center [591, 385] width 46 height 17
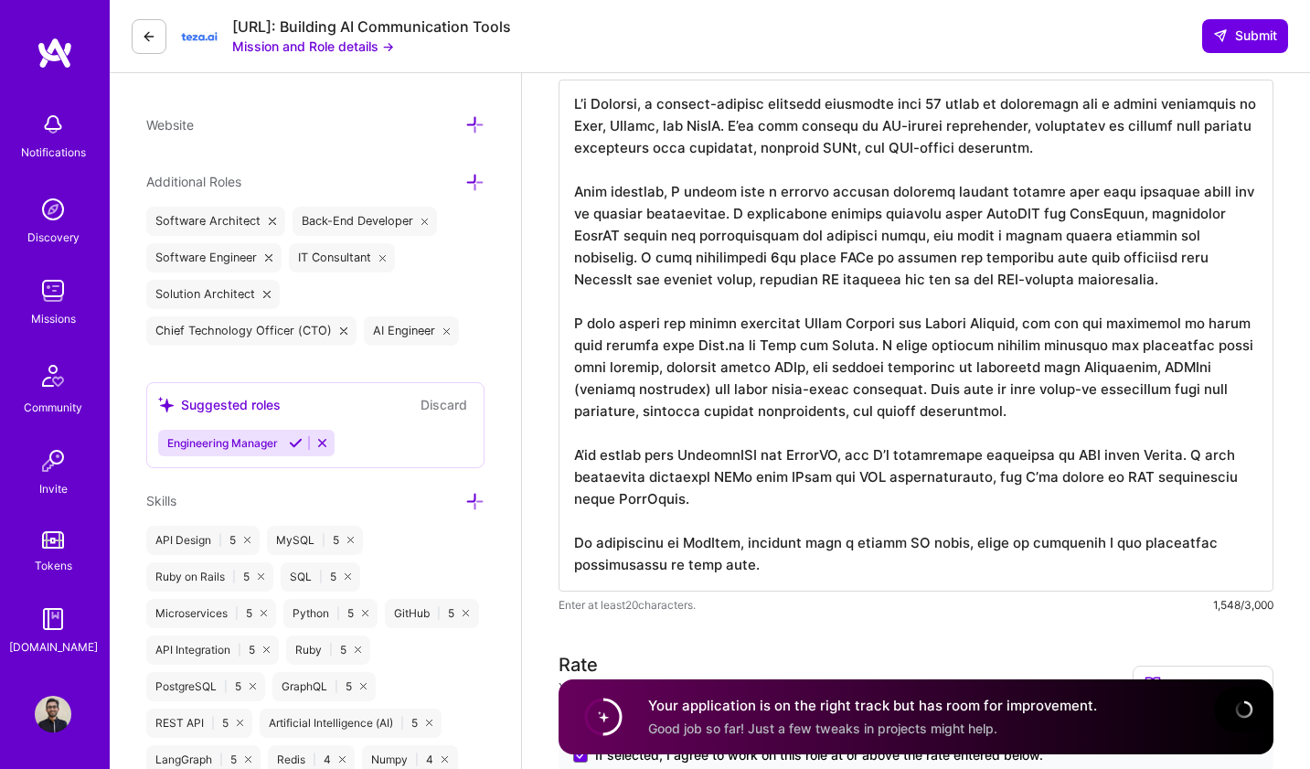
scroll to position [1106, 0]
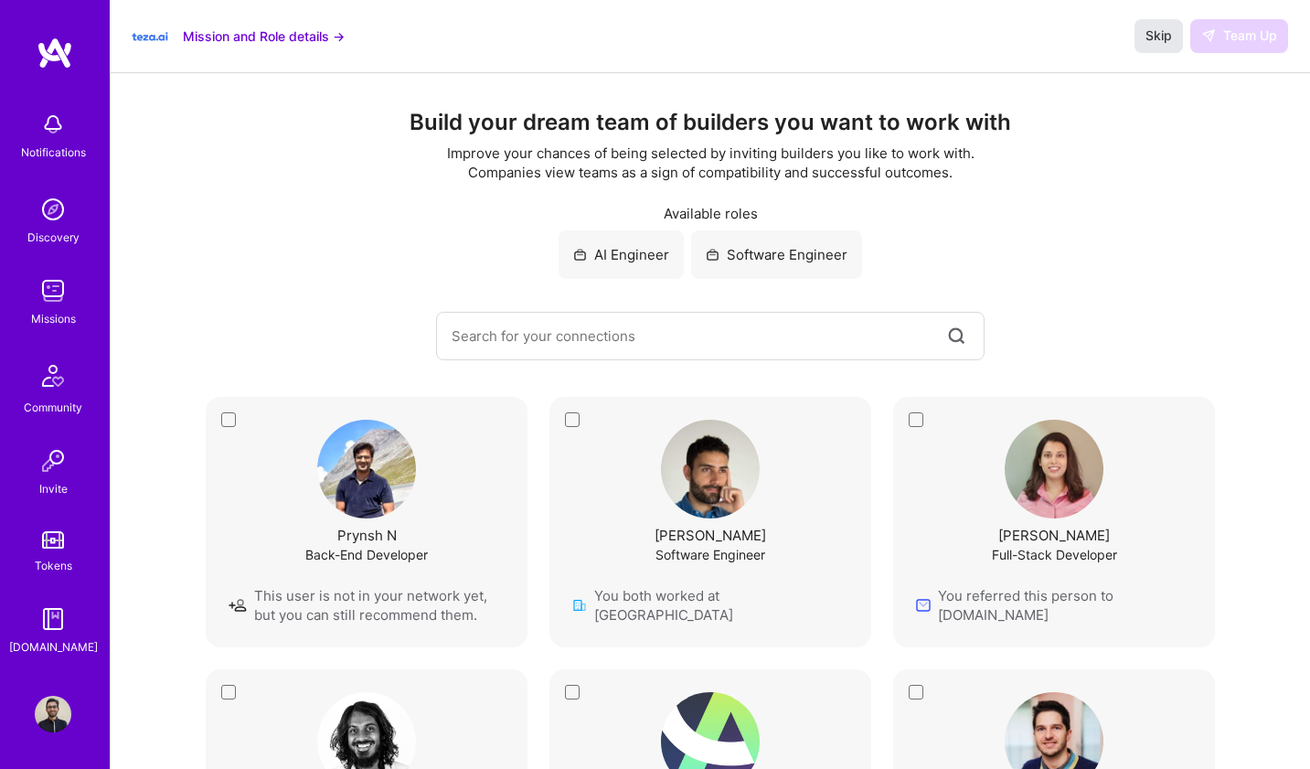
click at [1140, 39] on button "Skip" at bounding box center [1158, 35] width 48 height 33
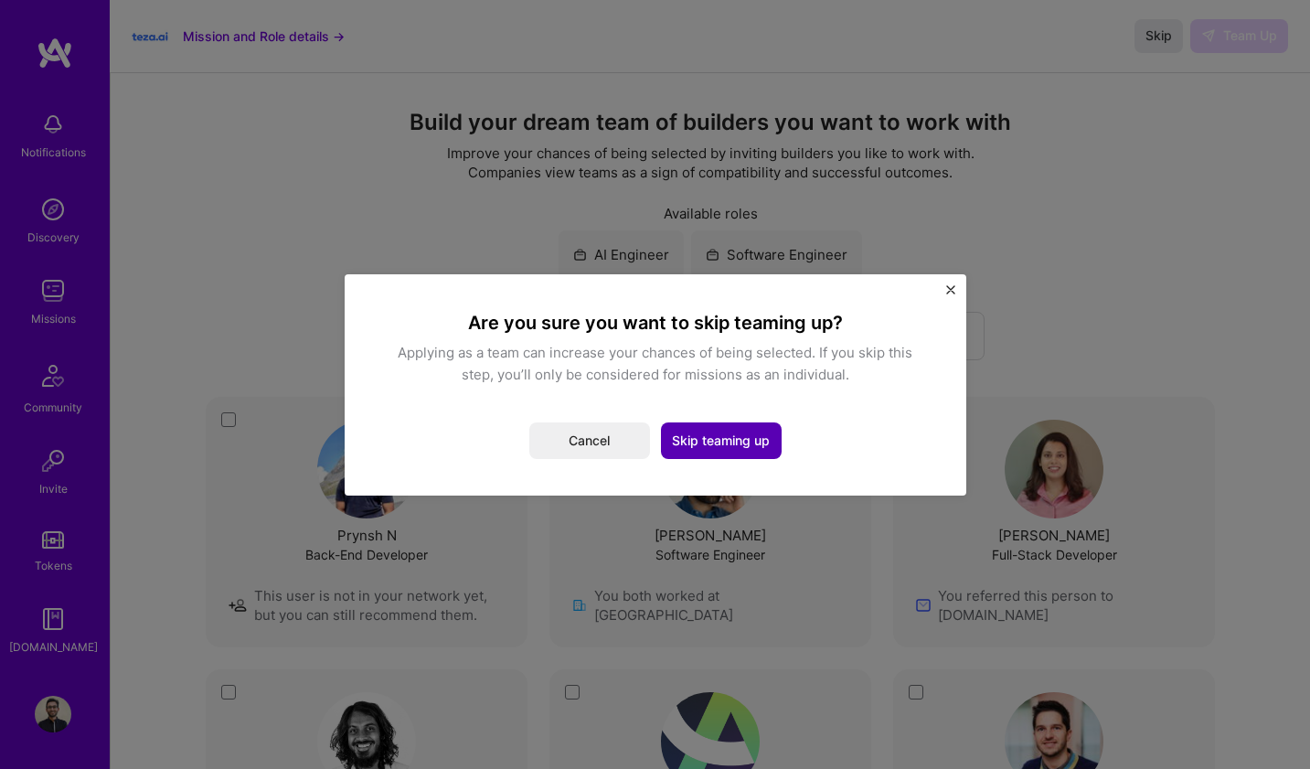
click at [708, 430] on button "Skip teaming up" at bounding box center [721, 440] width 121 height 37
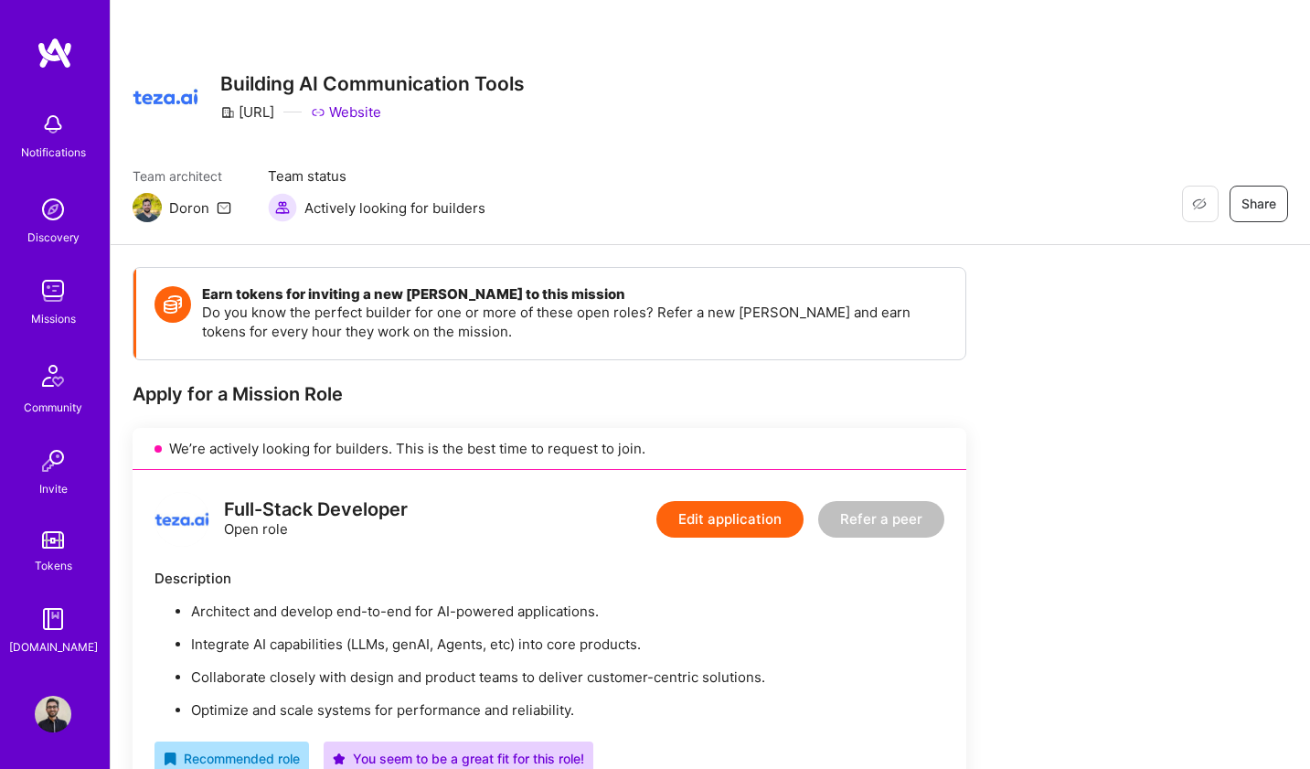
scroll to position [275, 0]
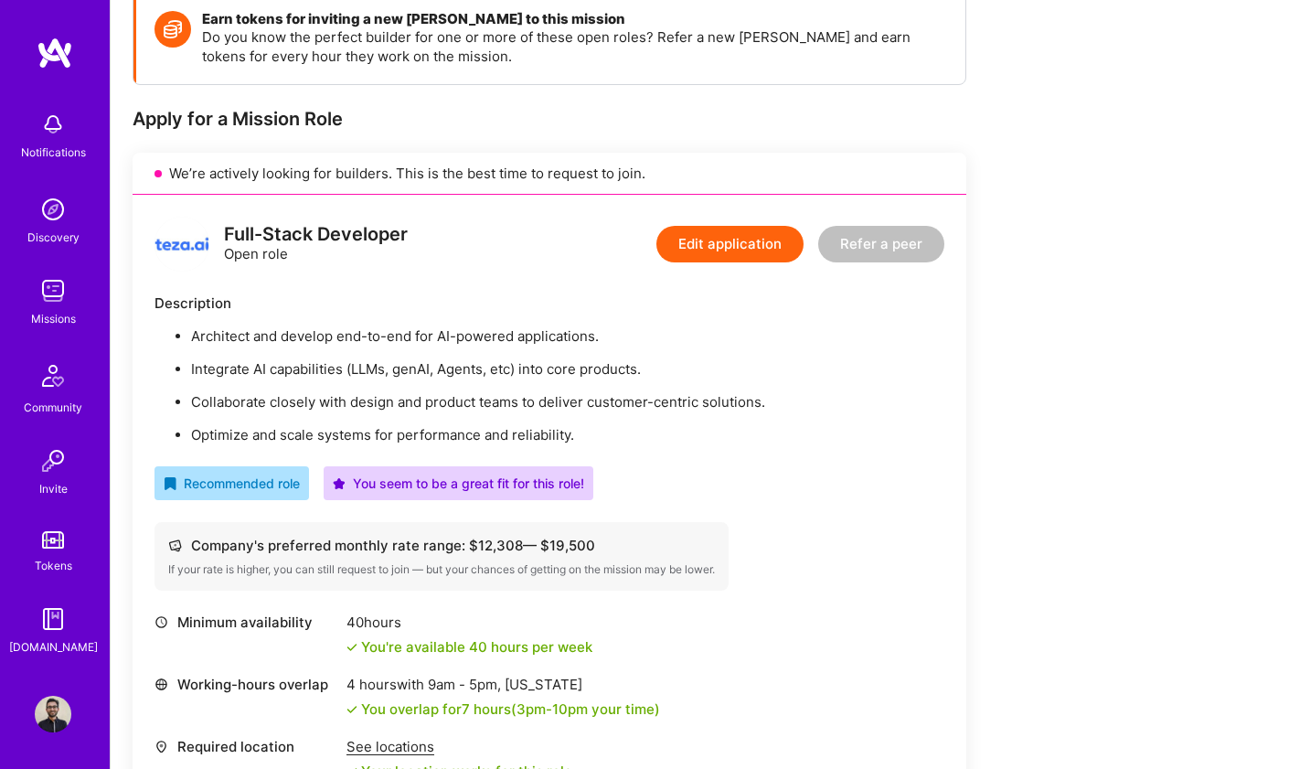
click at [752, 226] on button "Edit application" at bounding box center [729, 244] width 147 height 37
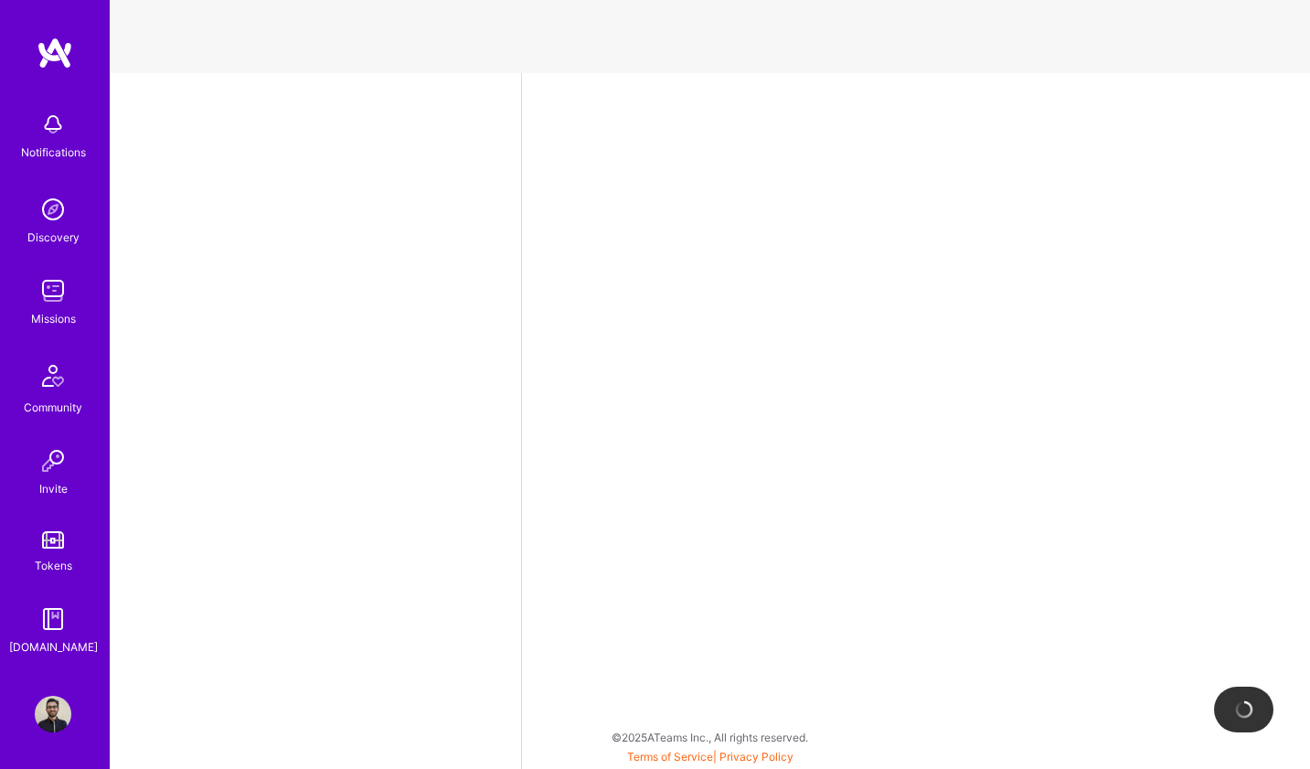
select select "DE"
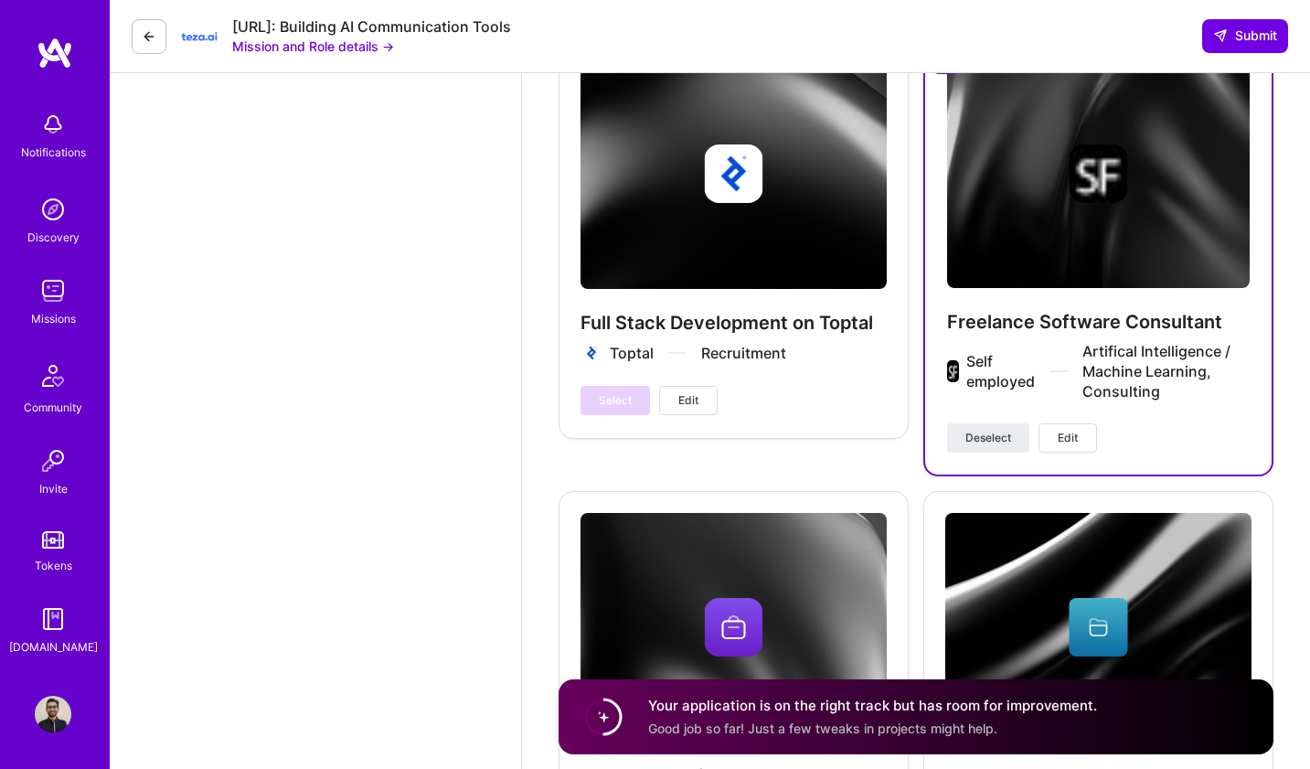
scroll to position [353, 0]
